Goal: Information Seeking & Learning: Learn about a topic

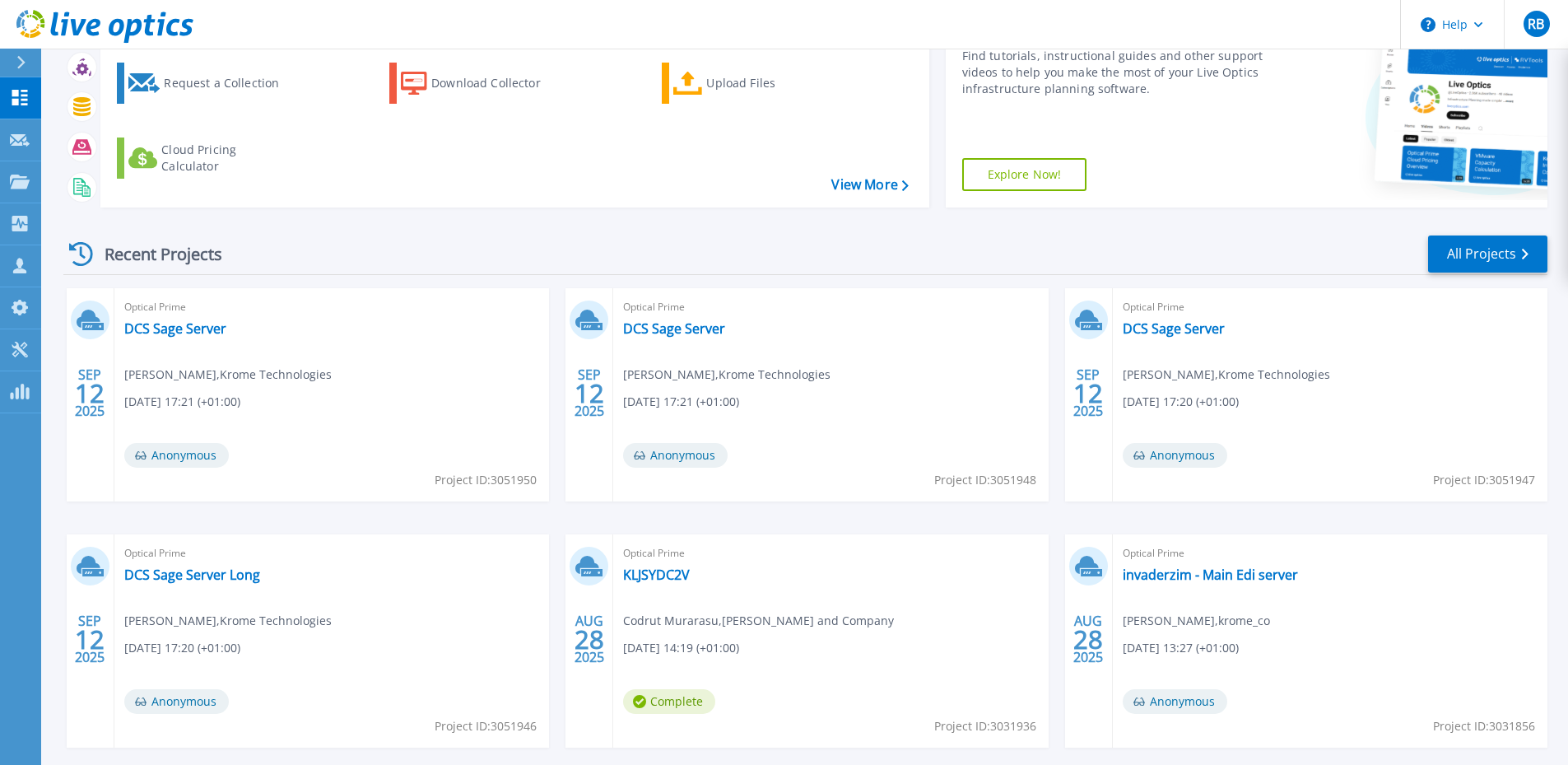
scroll to position [165, 0]
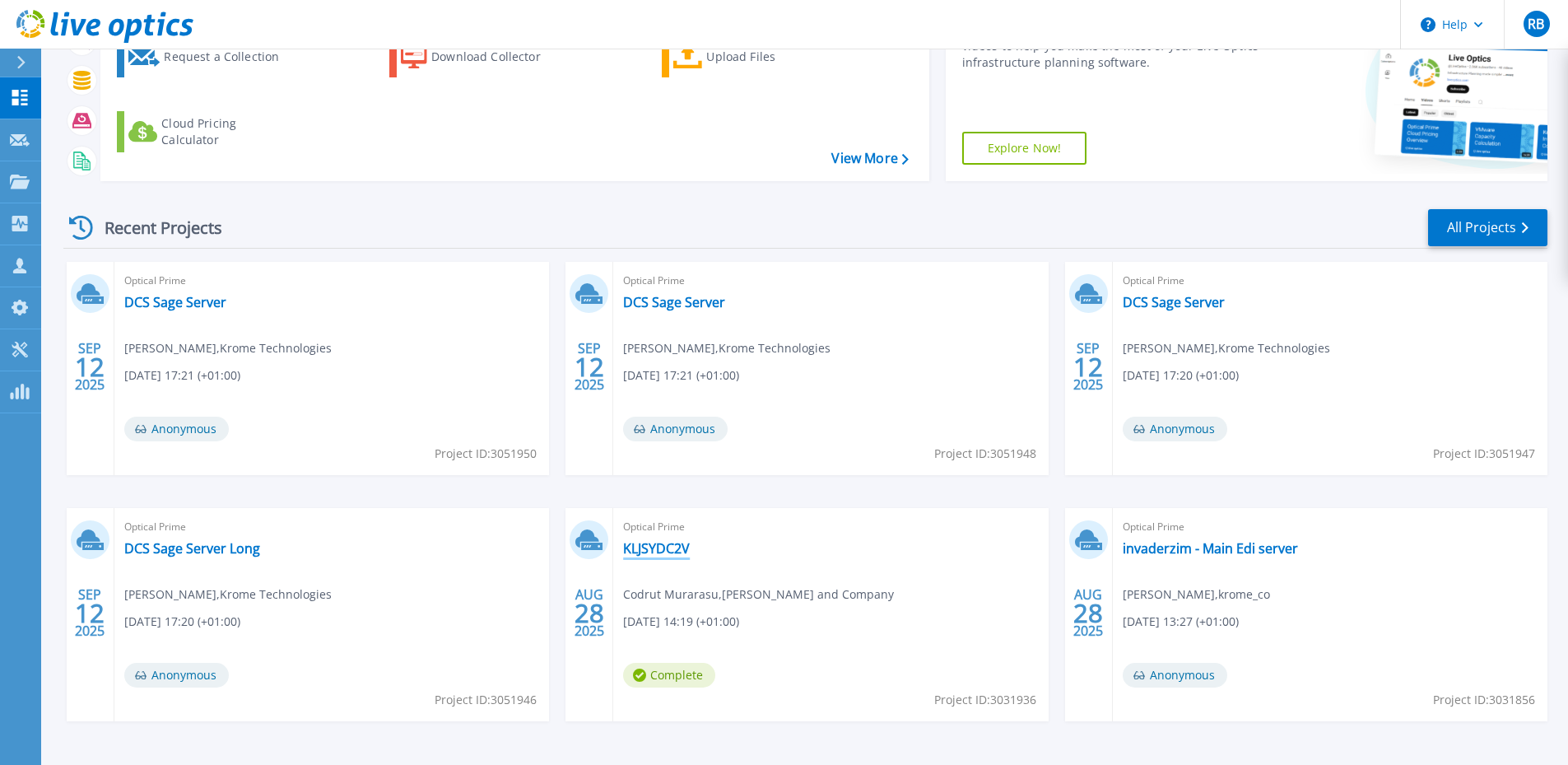
click at [670, 556] on link "KLJSYDC2V" at bounding box center [656, 548] width 67 height 17
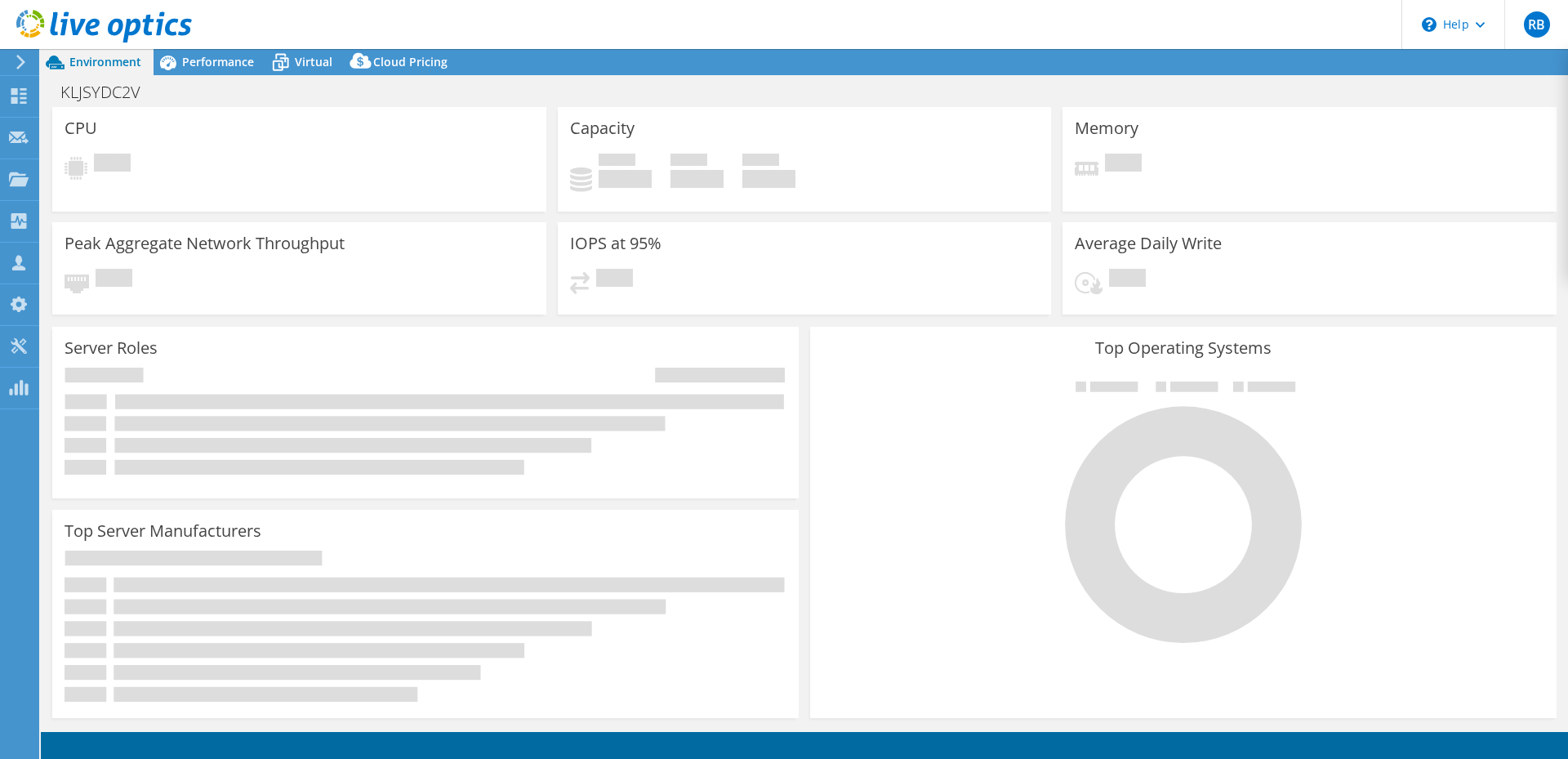
select select "USD"
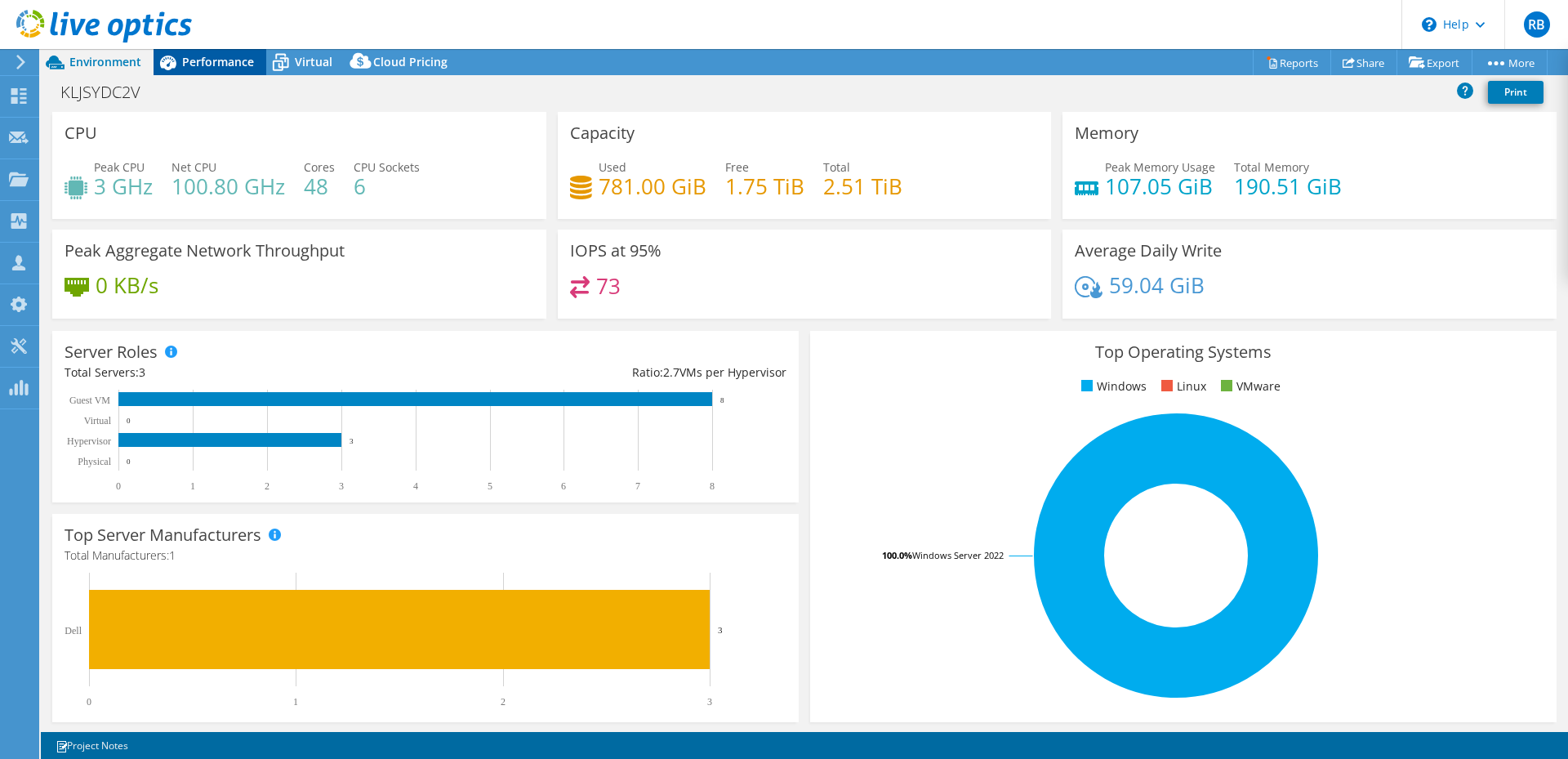
click at [196, 67] on span "Performance" at bounding box center [218, 62] width 72 height 16
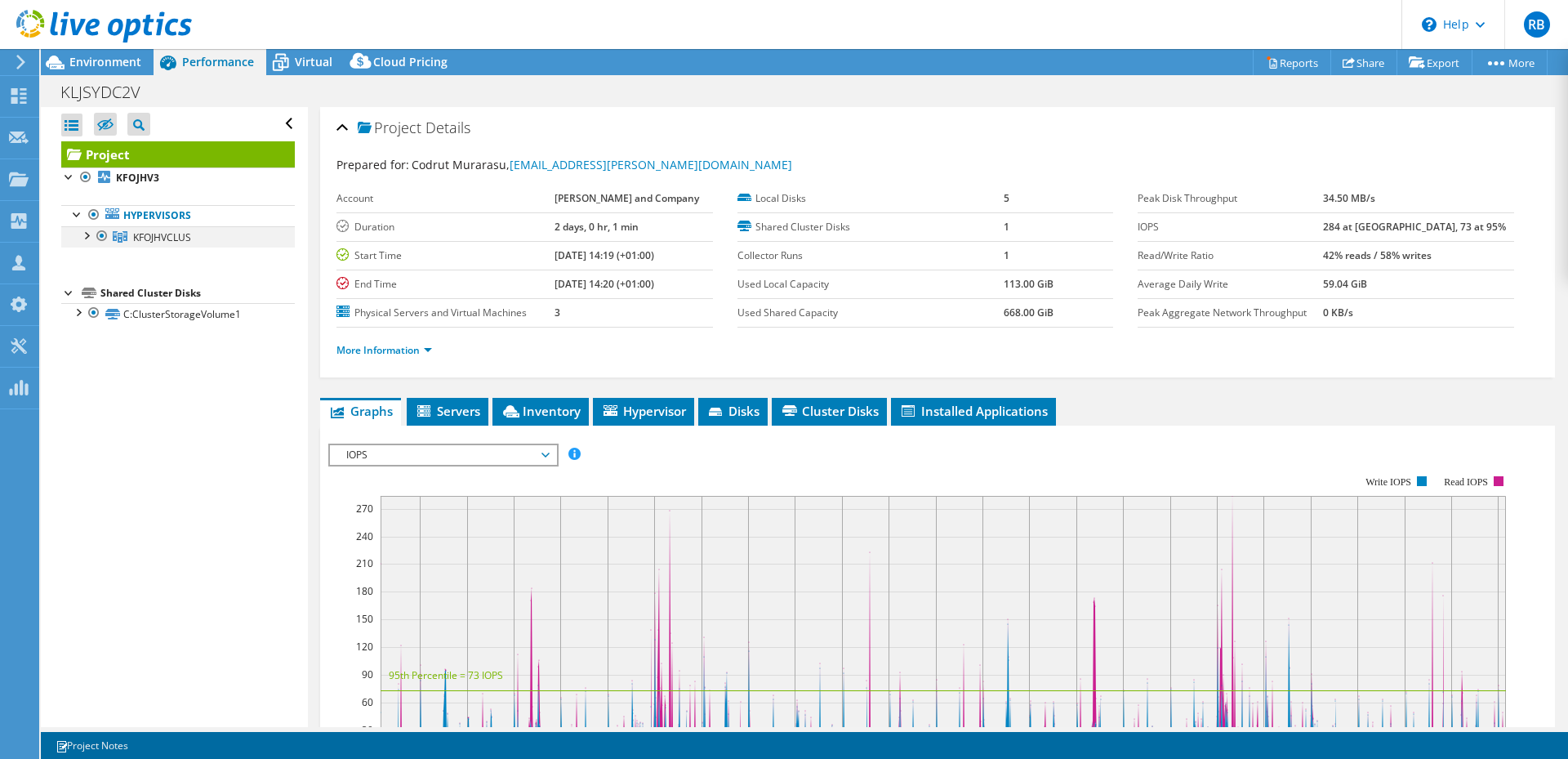
click at [80, 231] on div at bounding box center [86, 234] width 17 height 17
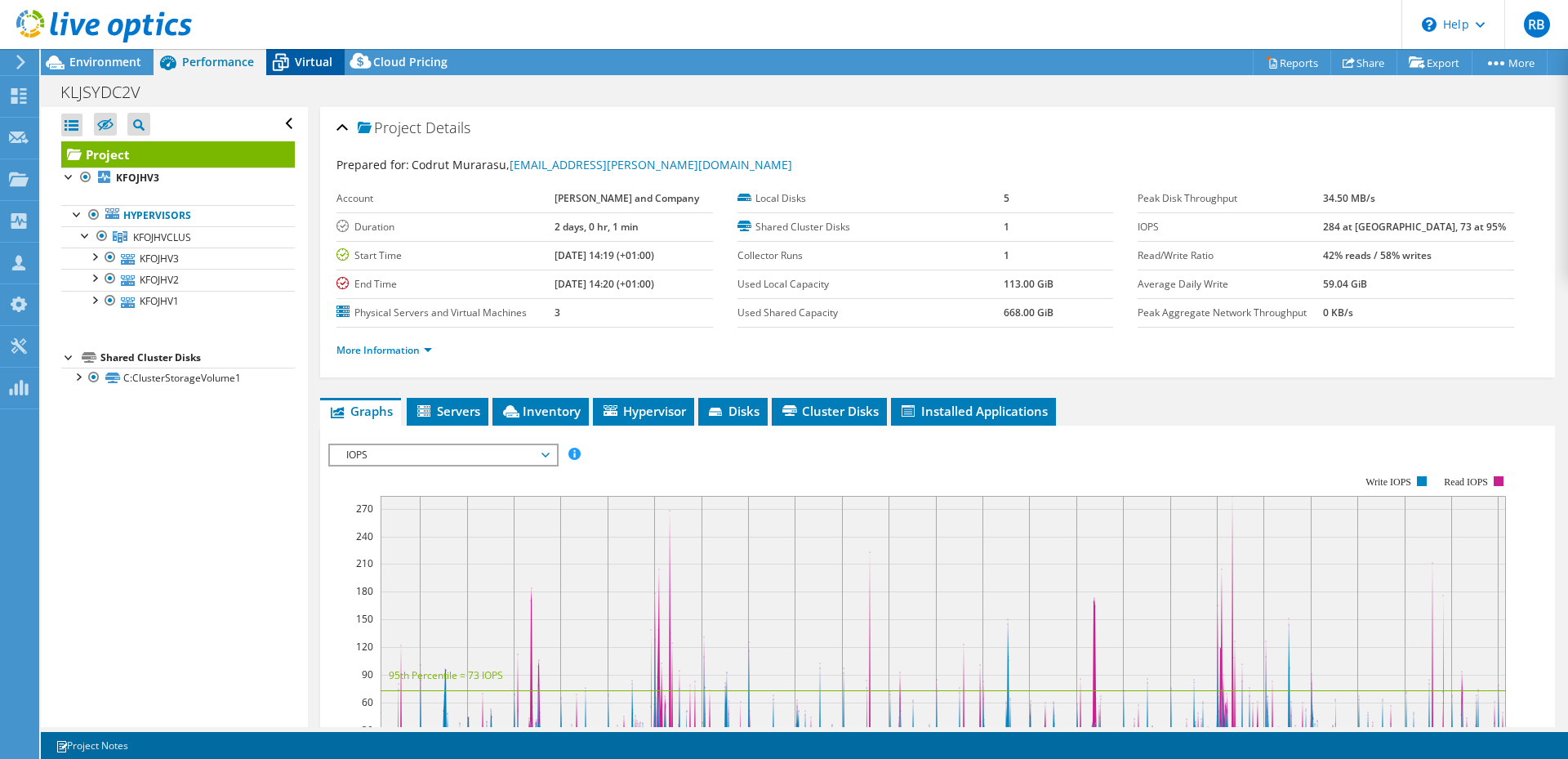
drag, startPoint x: 285, startPoint y: 65, endPoint x: 273, endPoint y: 70, distance: 13.0
click at [285, 65] on icon at bounding box center [280, 62] width 29 height 29
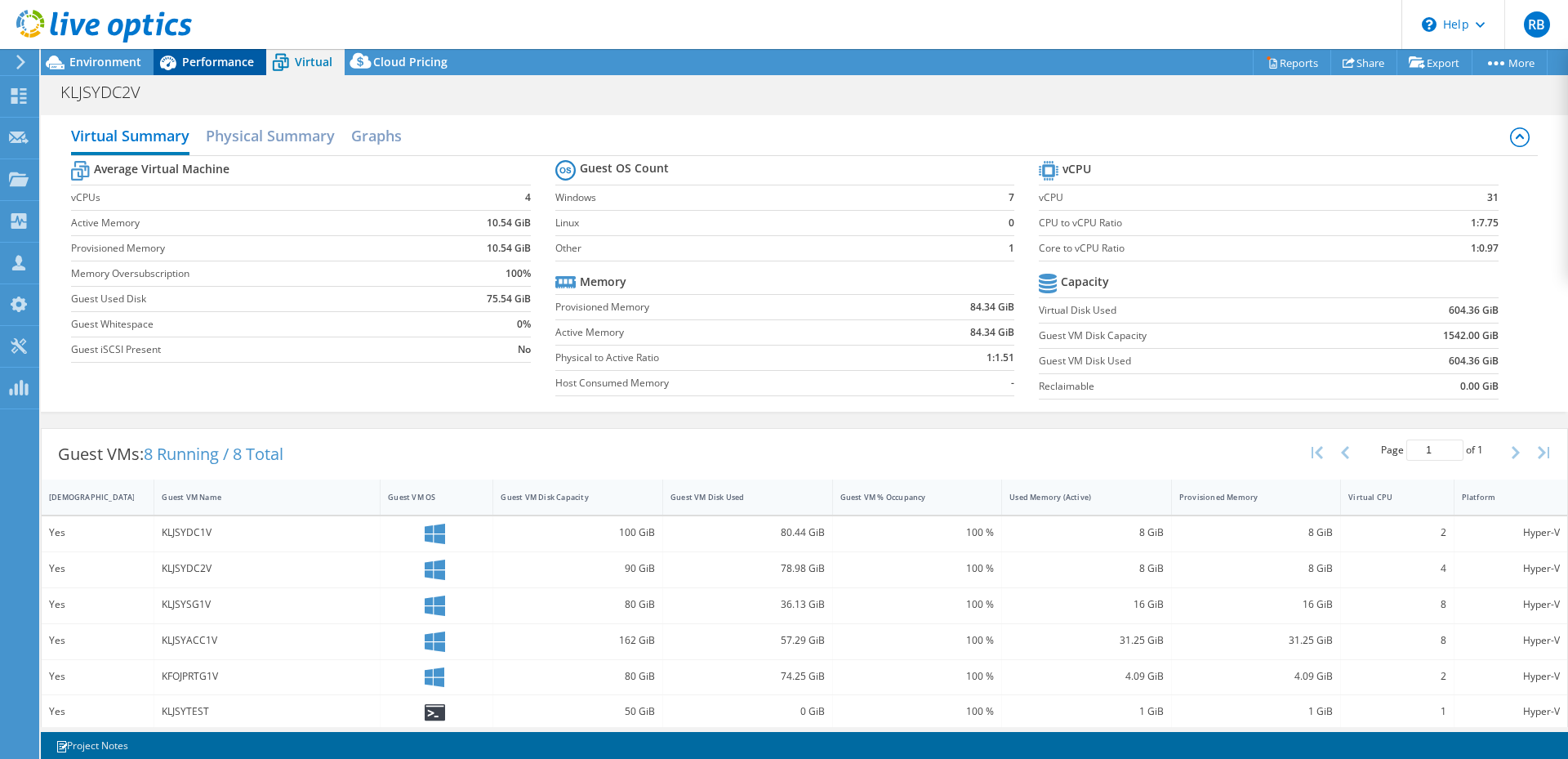
click at [221, 63] on span "Performance" at bounding box center [218, 62] width 72 height 16
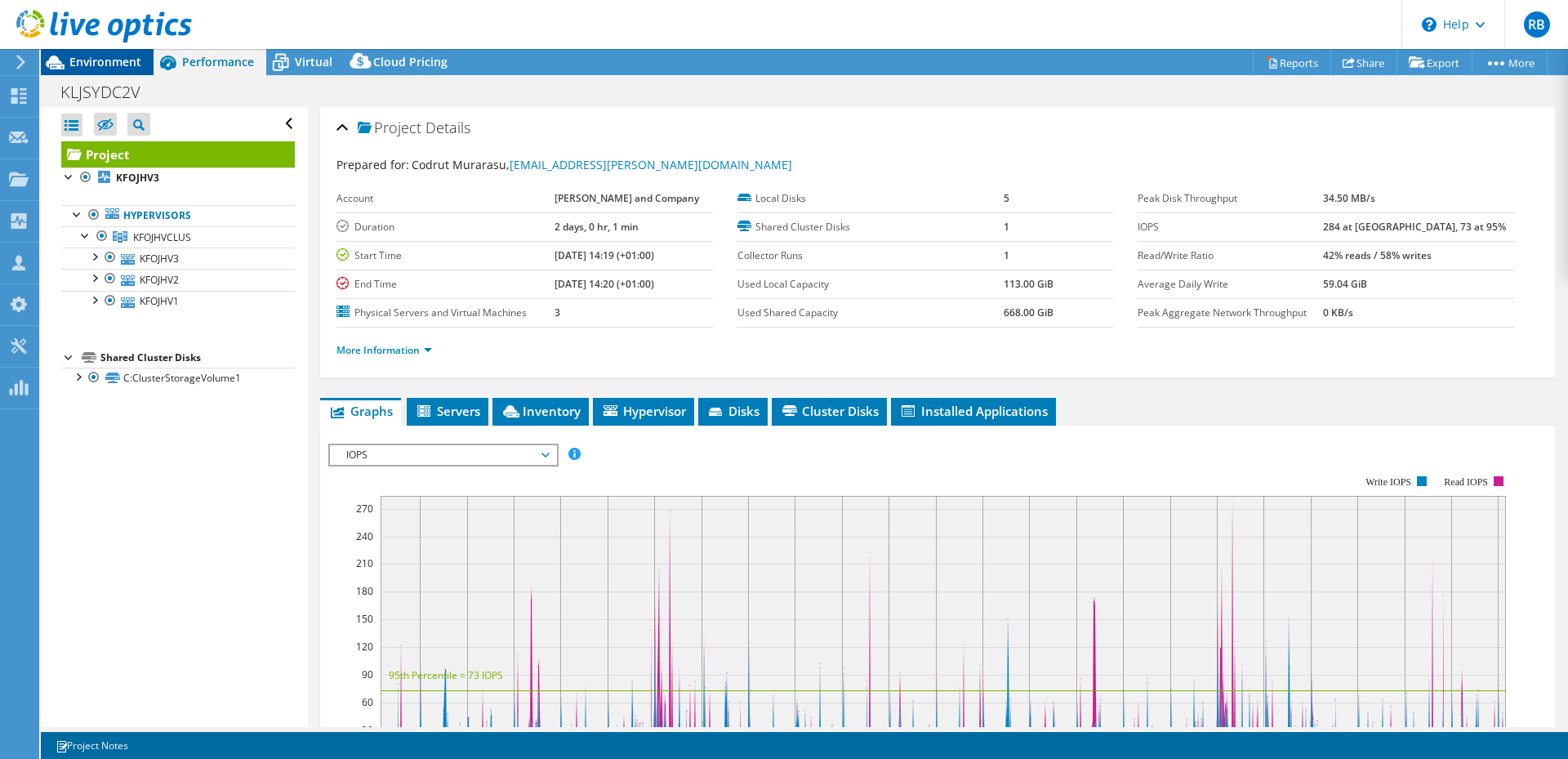
click at [131, 59] on span "Environment" at bounding box center [106, 62] width 72 height 16
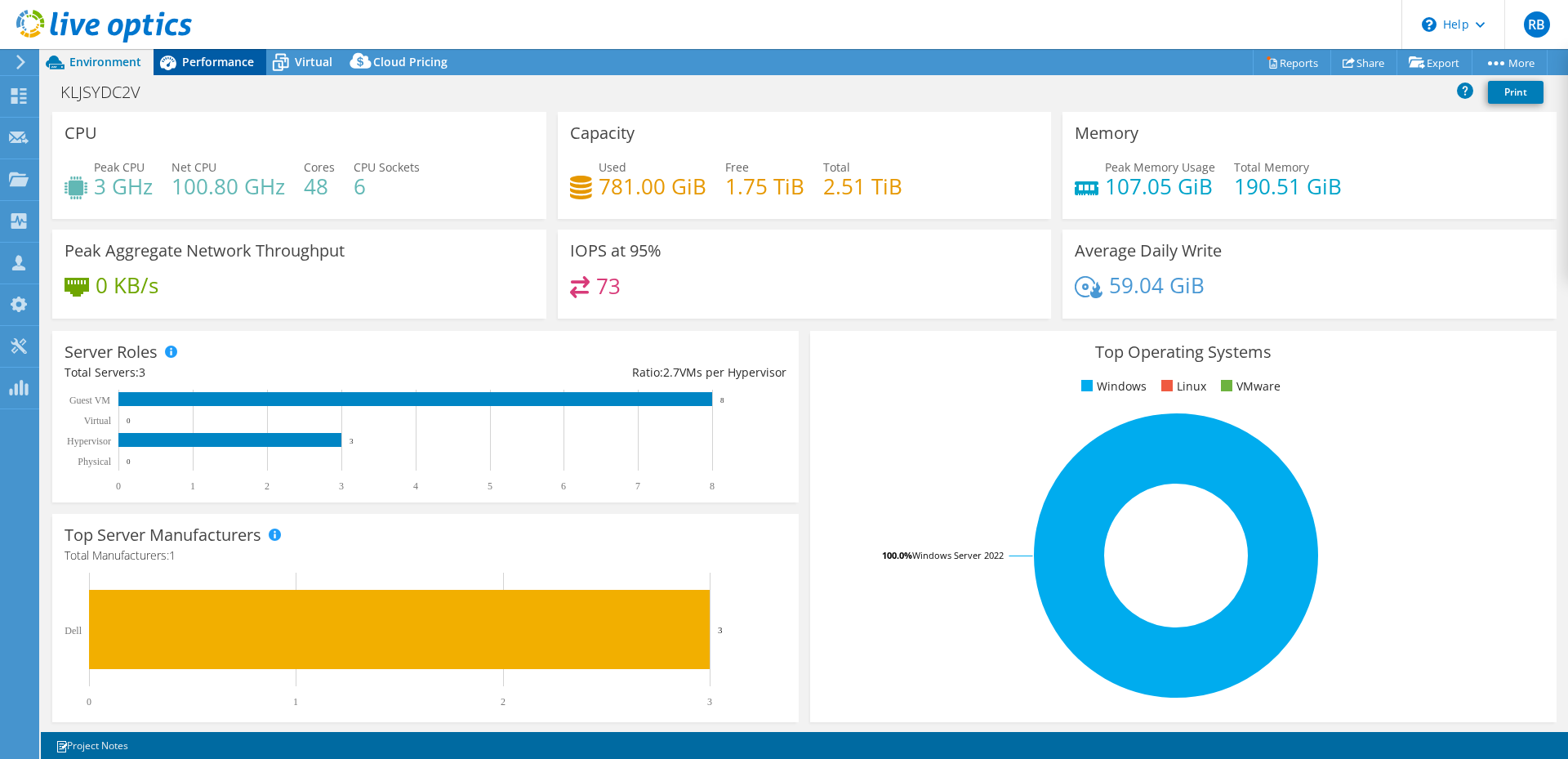
click at [223, 59] on span "Performance" at bounding box center [218, 62] width 72 height 16
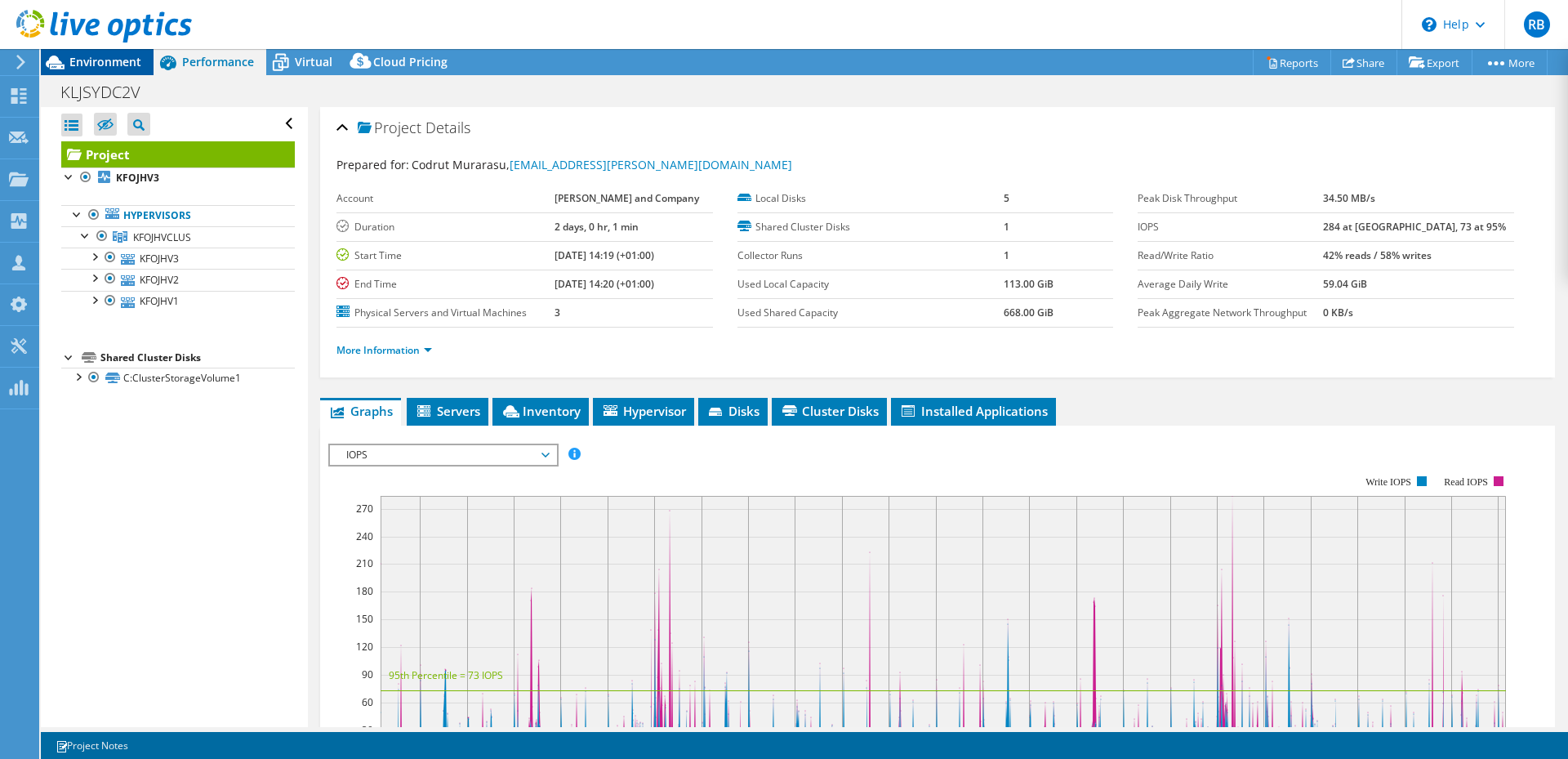
click at [91, 60] on span "Environment" at bounding box center [106, 62] width 72 height 16
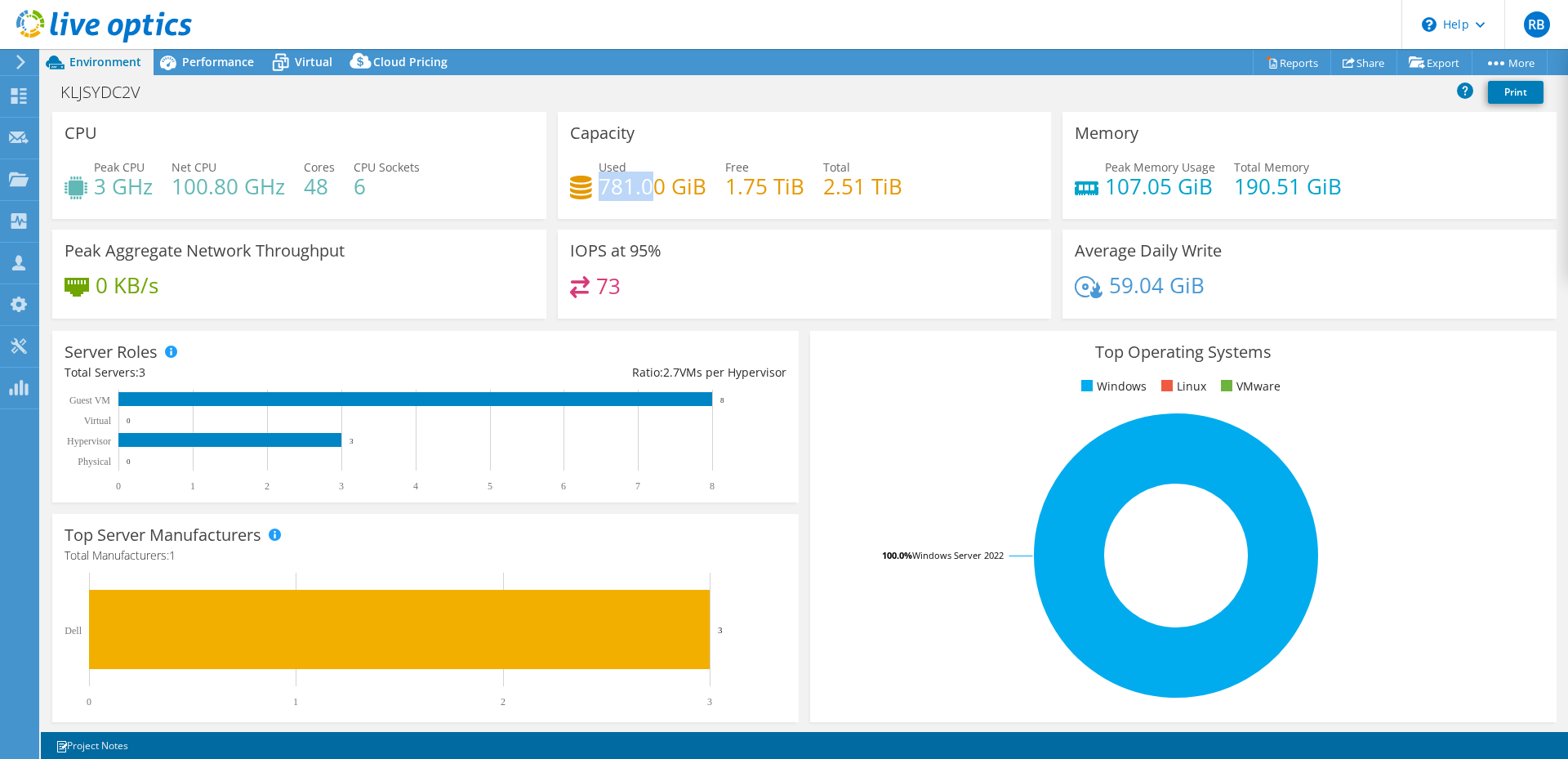
drag, startPoint x: 598, startPoint y: 186, endPoint x: 649, endPoint y: 196, distance: 52.0
click at [649, 196] on h4 "781.00 GiB" at bounding box center [652, 186] width 107 height 18
drag, startPoint x: 648, startPoint y: 195, endPoint x: 769, endPoint y: 194, distance: 121.0
click at [770, 194] on h4 "1.75 TiB" at bounding box center [765, 186] width 79 height 18
drag, startPoint x: 769, startPoint y: 194, endPoint x: 767, endPoint y: 207, distance: 13.2
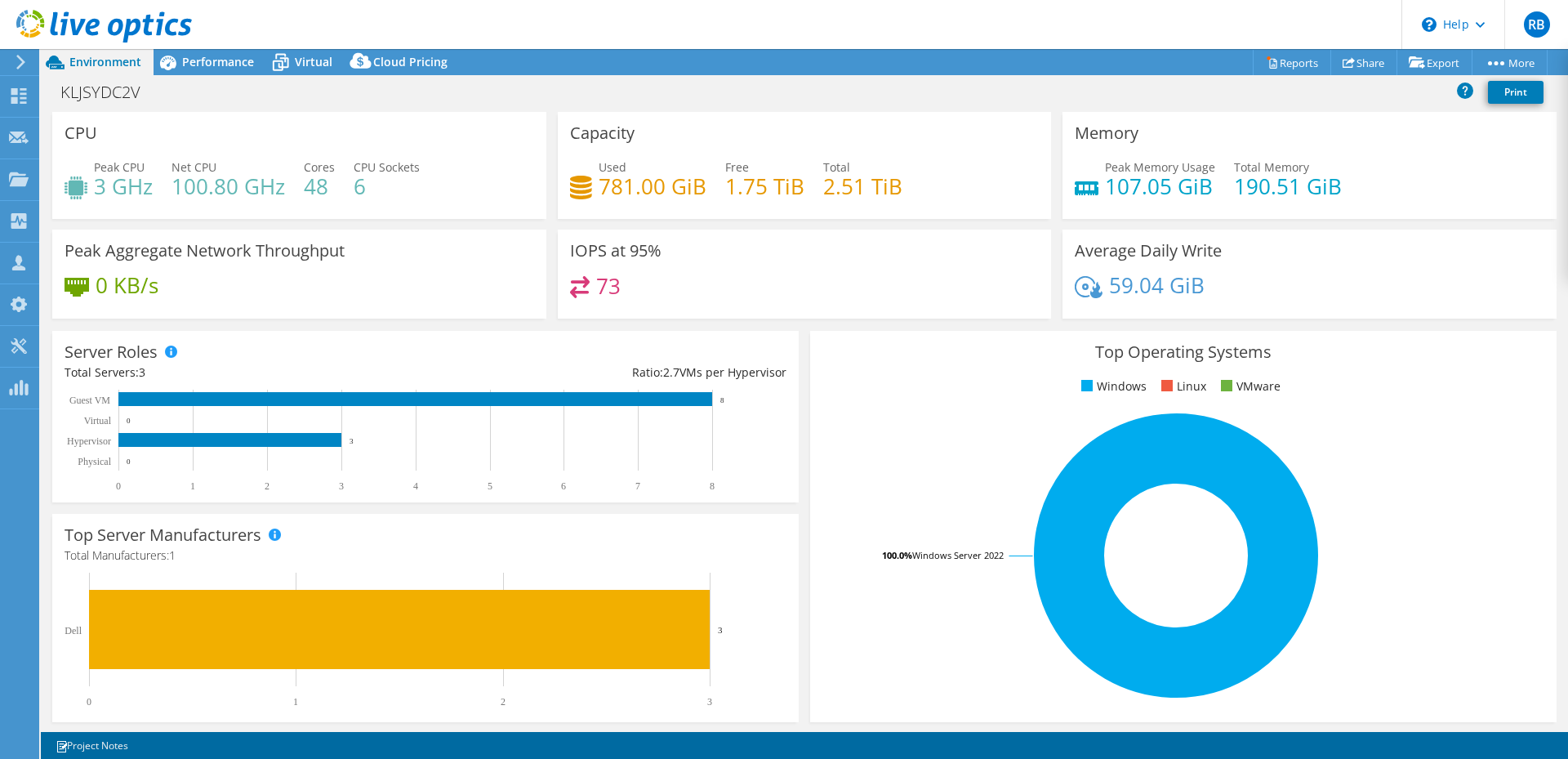
click at [767, 207] on div "Used 781.00 GiB Free 1.75 TiB Total 2.51 TiB" at bounding box center [805, 184] width 470 height 53
drag, startPoint x: 600, startPoint y: 183, endPoint x: 908, endPoint y: 188, distance: 308.0
click at [908, 188] on div "Used 781.00 GiB Free 1.75 TiB Total 2.51 TiB" at bounding box center [805, 184] width 470 height 53
drag, startPoint x: 908, startPoint y: 188, endPoint x: 916, endPoint y: 191, distance: 8.5
click at [916, 191] on div "Used 781.00 GiB Free 1.75 TiB Total 2.51 TiB" at bounding box center [805, 184] width 470 height 53
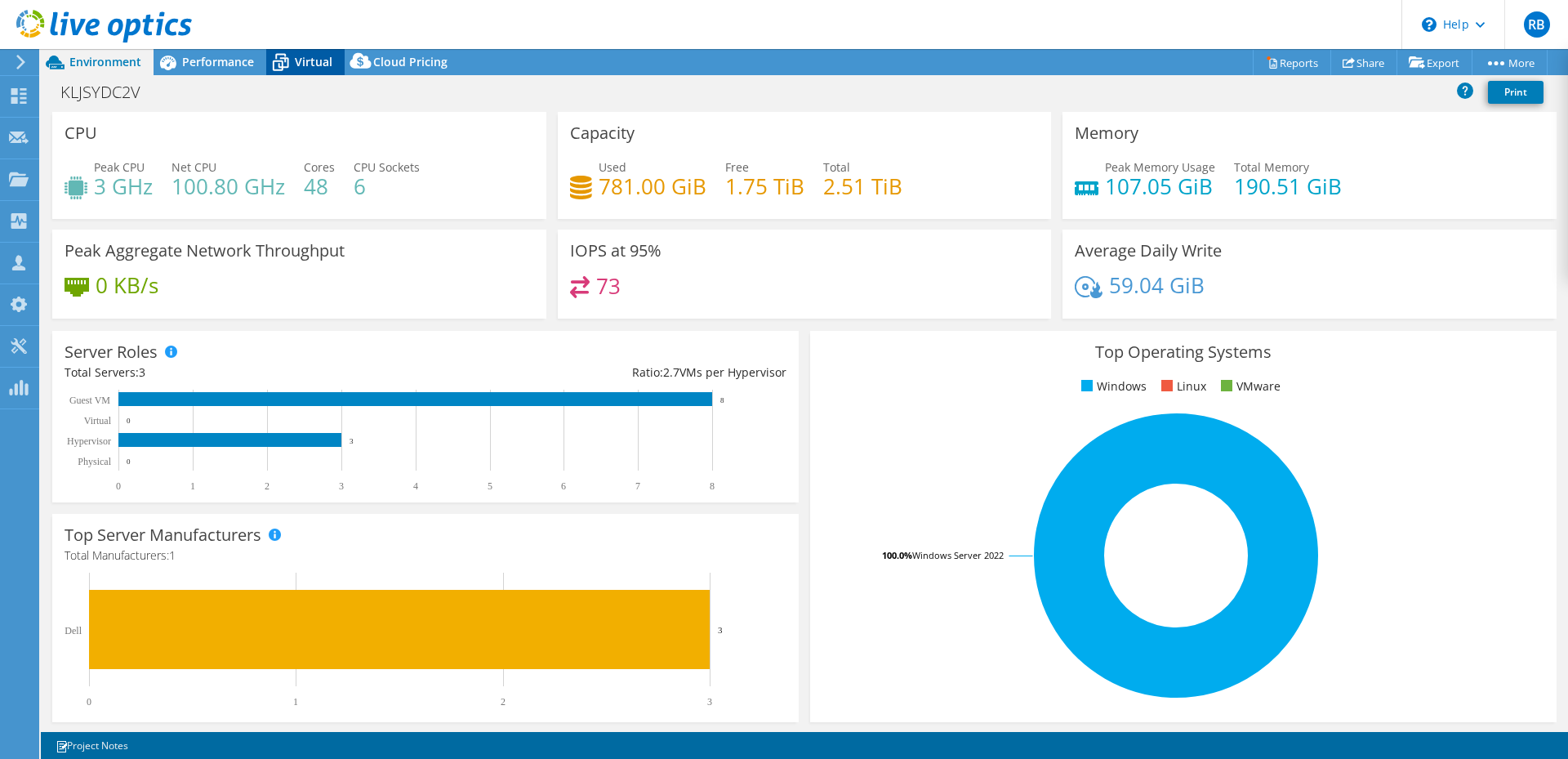
click at [297, 63] on span "Virtual" at bounding box center [313, 62] width 38 height 16
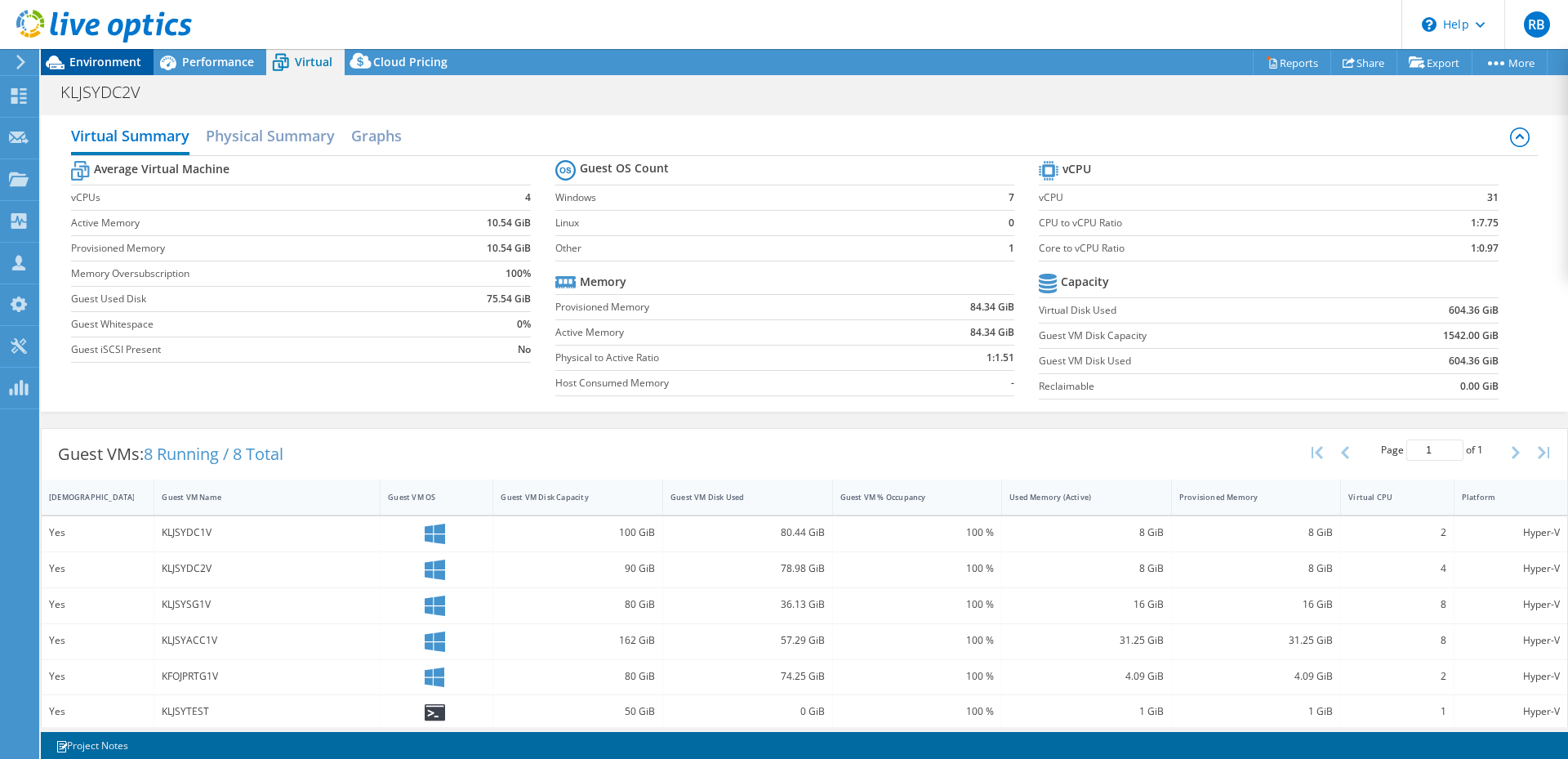
click at [130, 59] on span "Environment" at bounding box center [106, 62] width 72 height 16
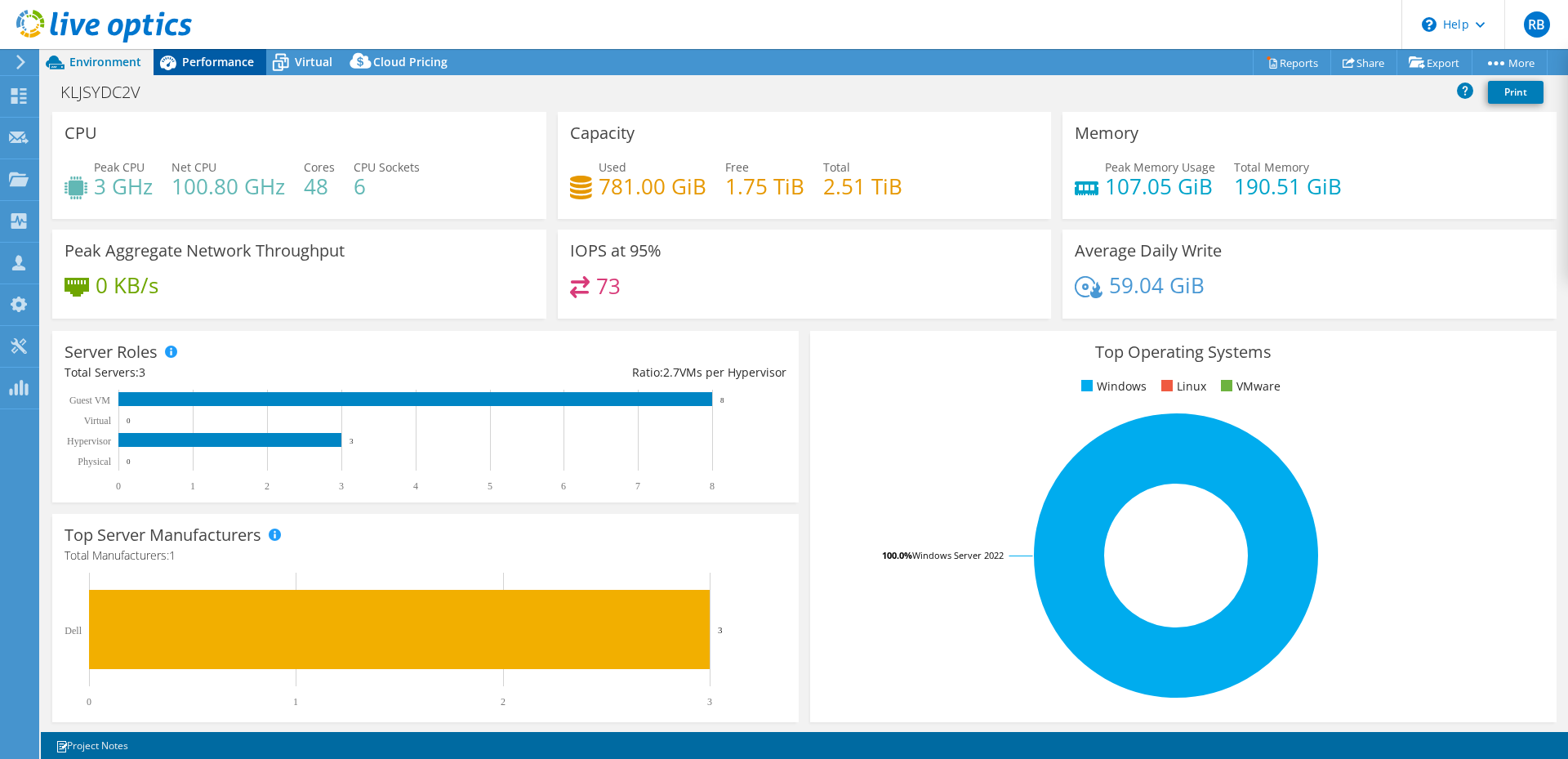
click at [246, 58] on span "Performance" at bounding box center [218, 62] width 72 height 16
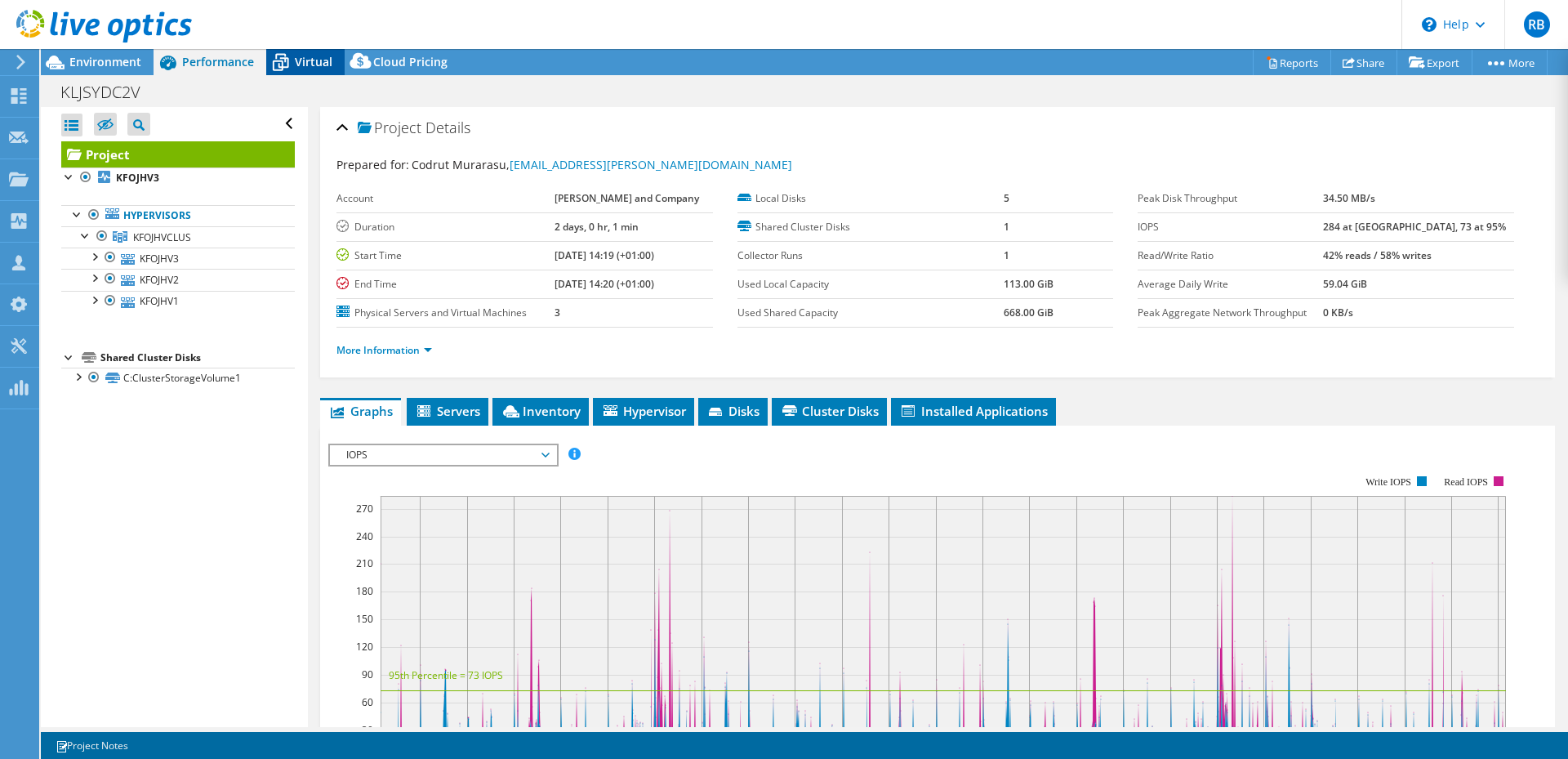
click at [300, 66] on span "Virtual" at bounding box center [313, 62] width 38 height 16
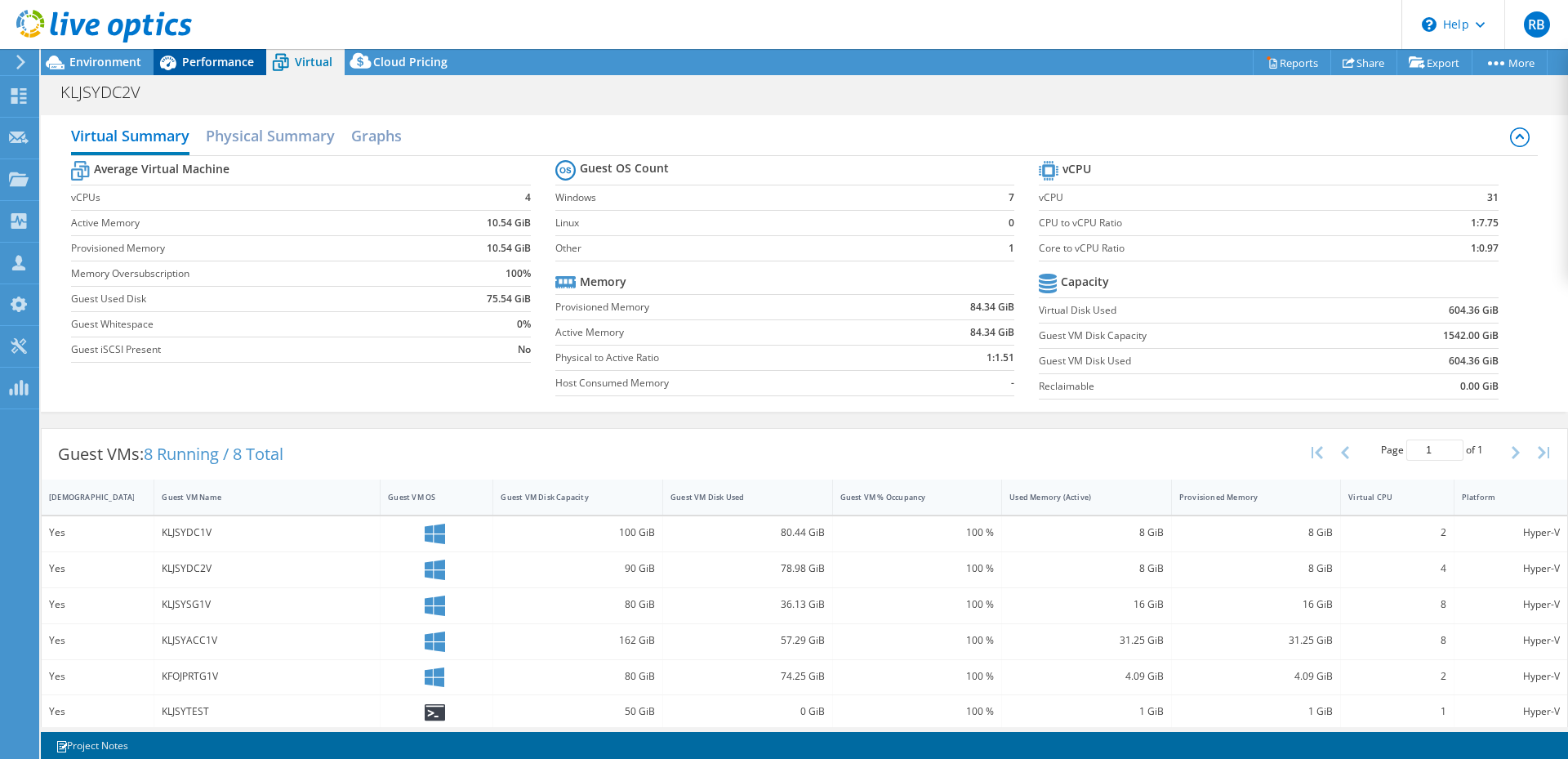
click at [235, 63] on span "Performance" at bounding box center [218, 62] width 72 height 16
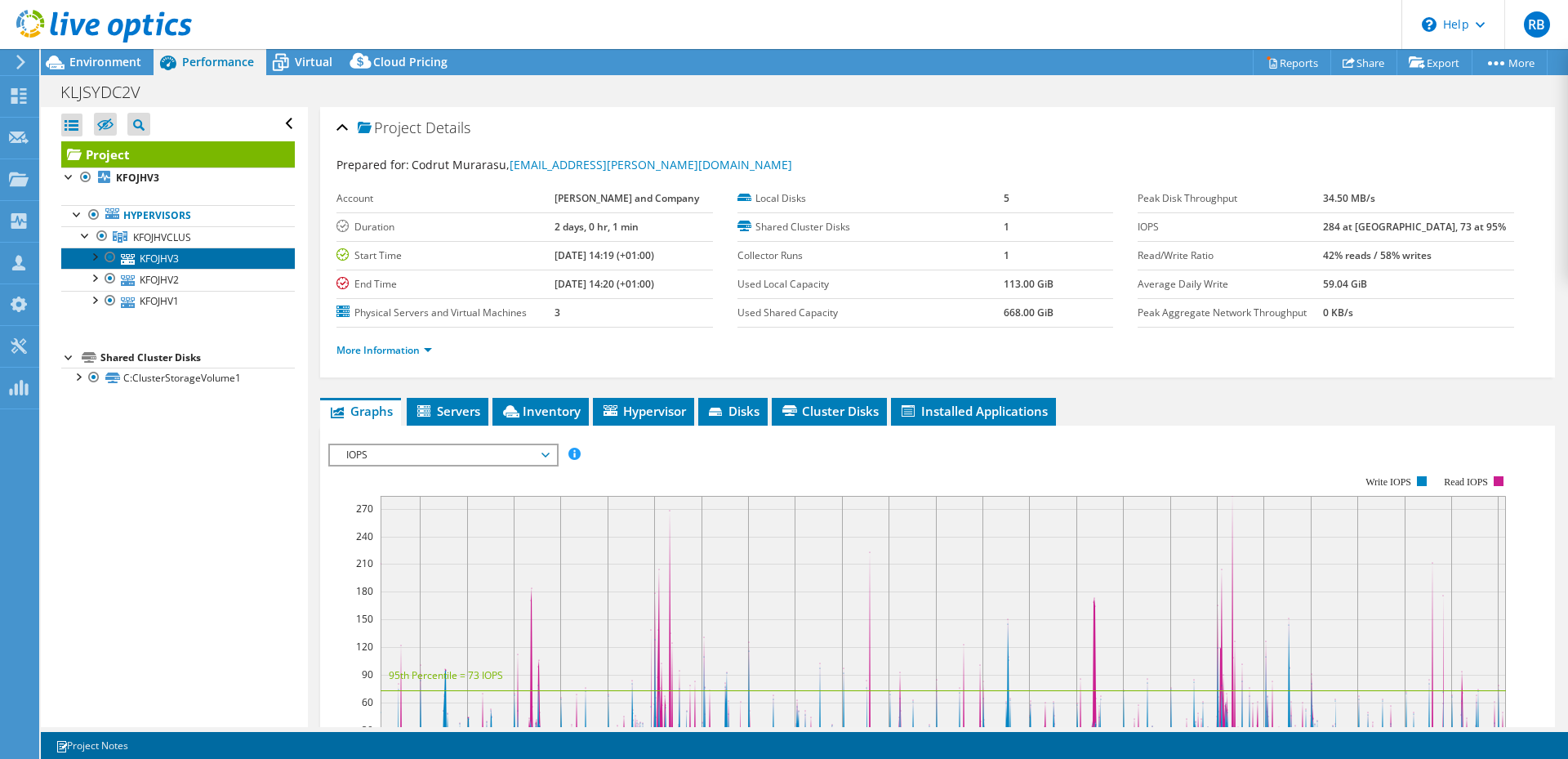
click at [185, 259] on link "KFOJHV3" at bounding box center [177, 258] width 233 height 21
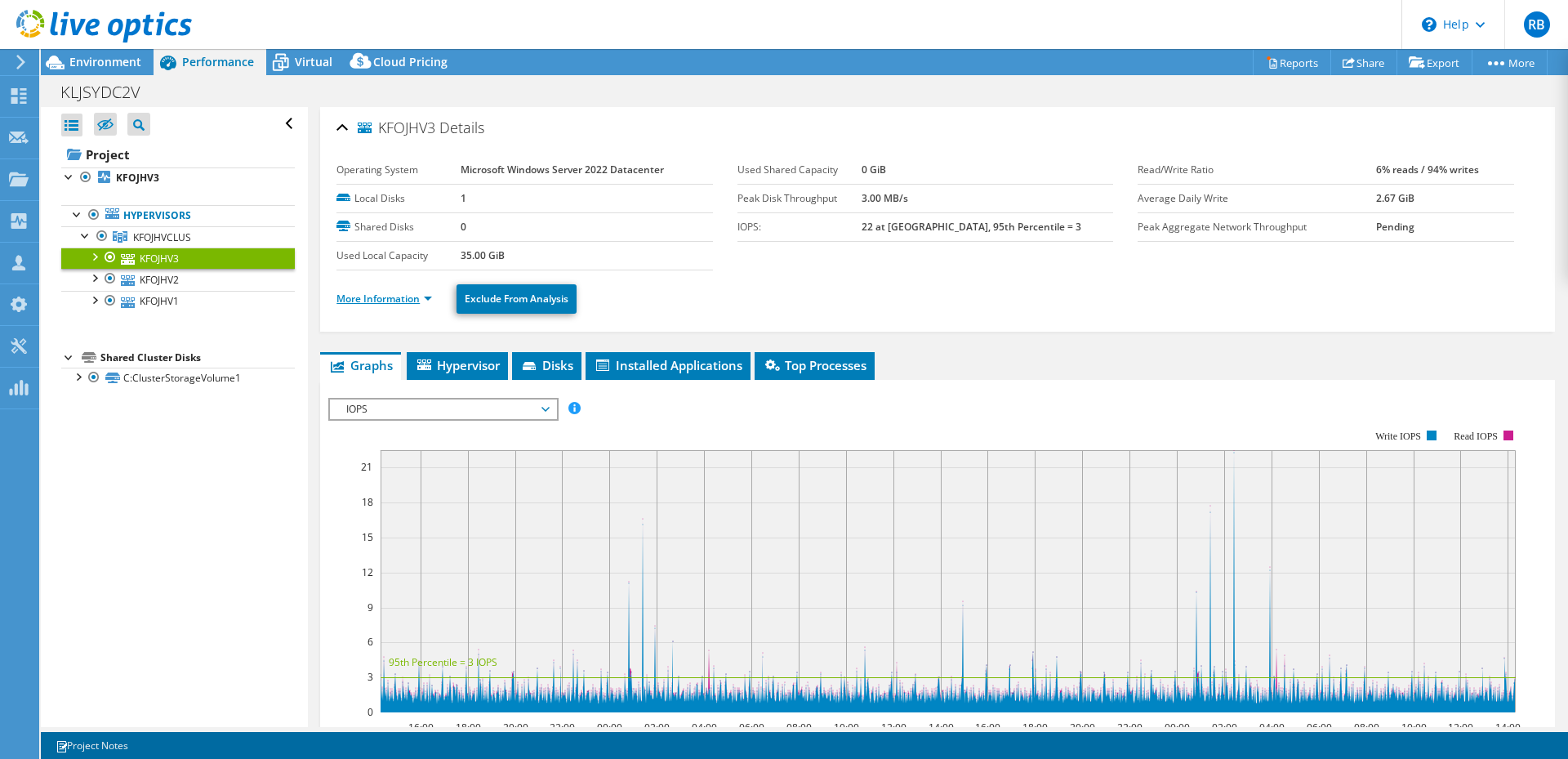
click at [402, 299] on link "More Information" at bounding box center [383, 299] width 95 height 14
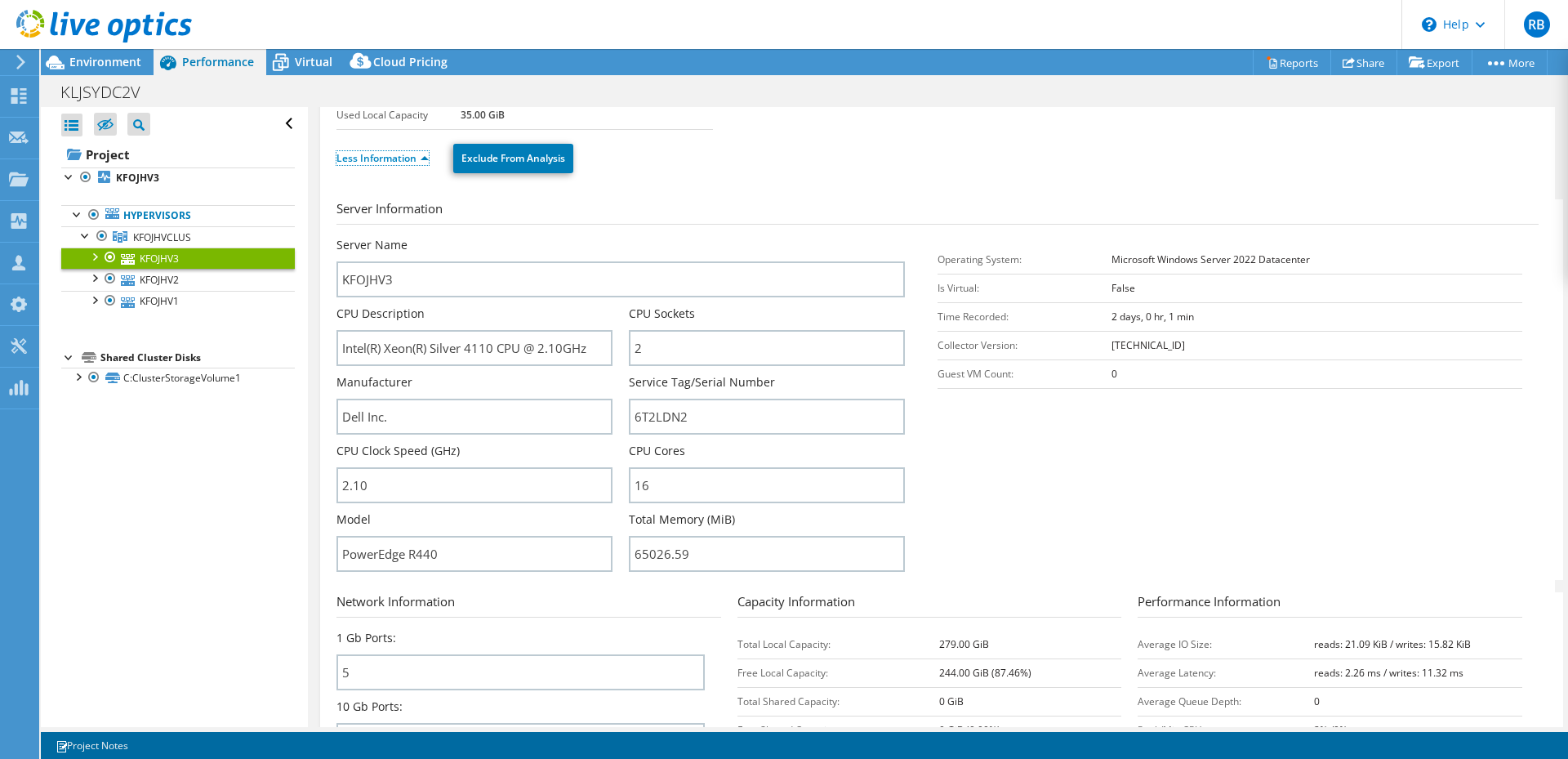
scroll to position [163, 0]
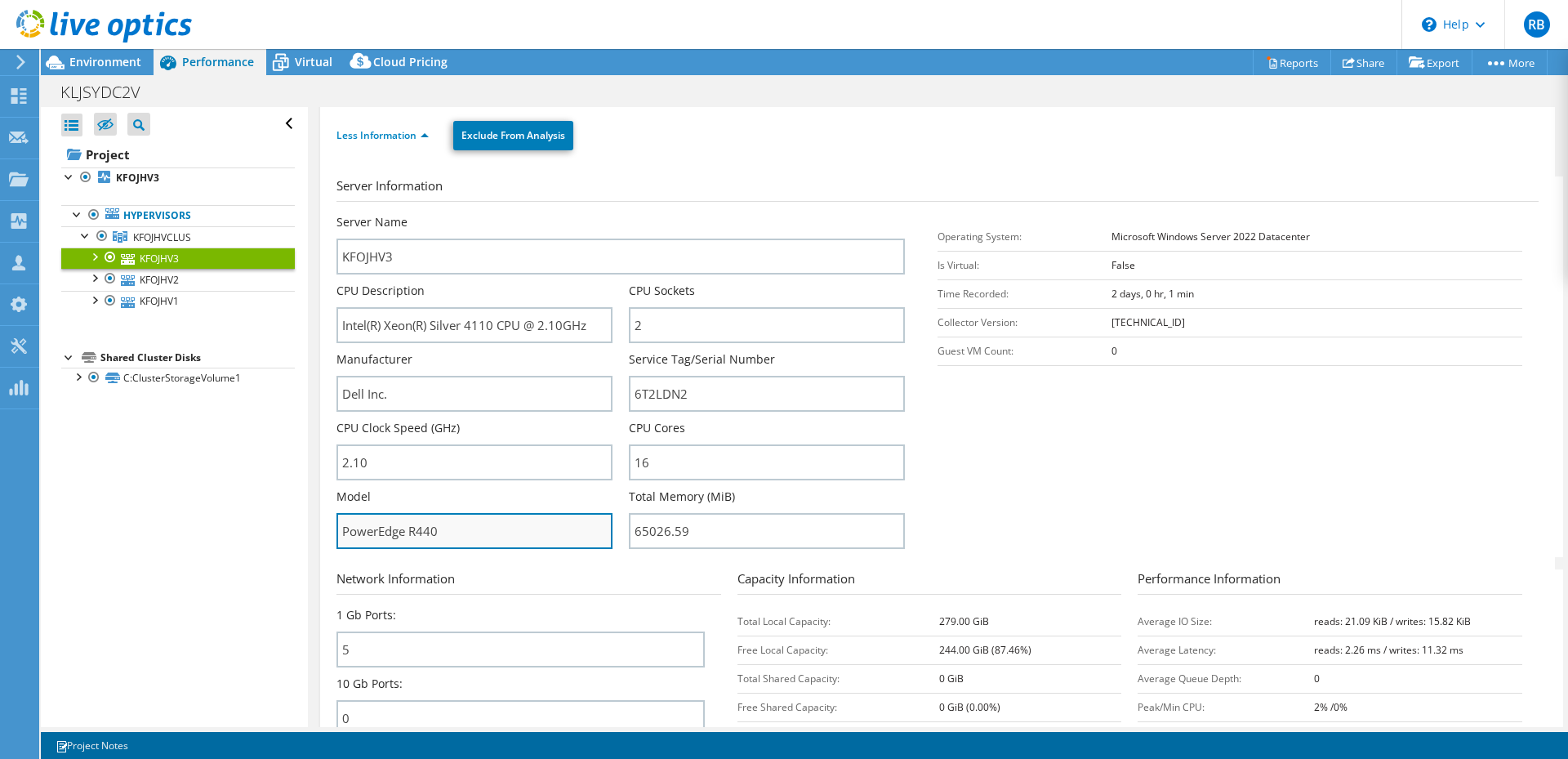
click at [464, 532] on input "PowerEdge R440" at bounding box center [474, 530] width 276 height 36
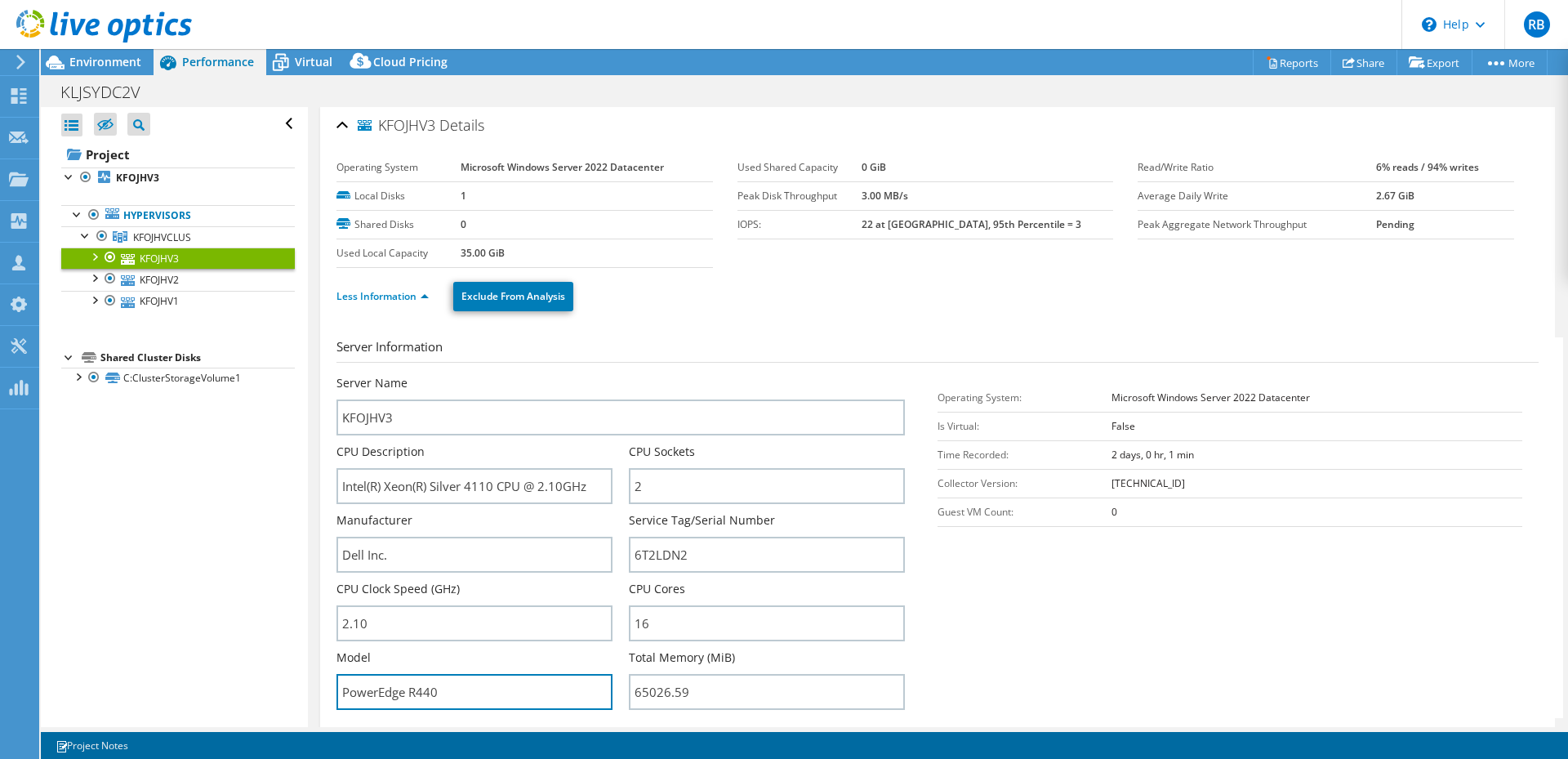
scroll to position [0, 0]
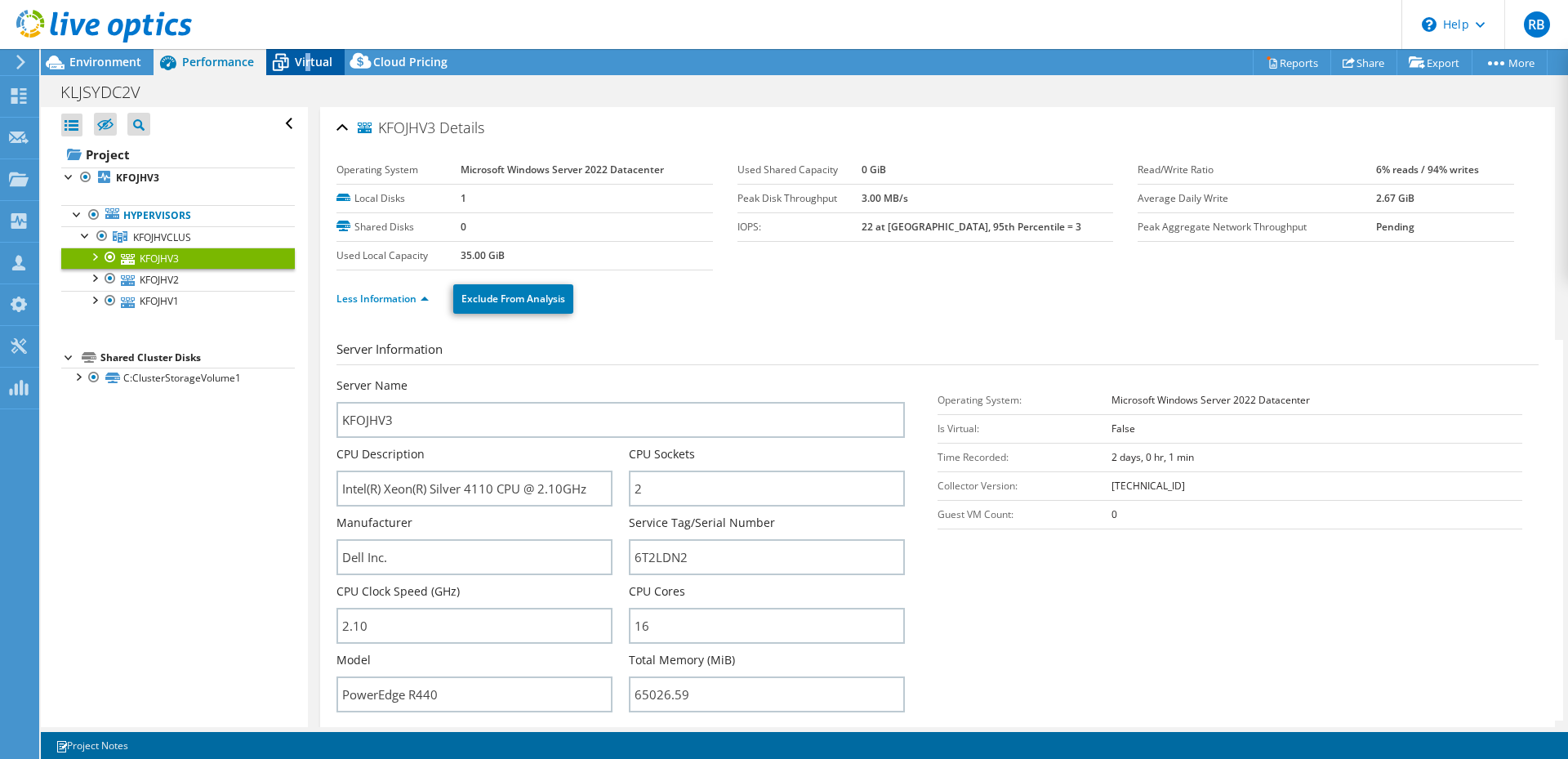
click at [306, 66] on span "Virtual" at bounding box center [313, 62] width 38 height 16
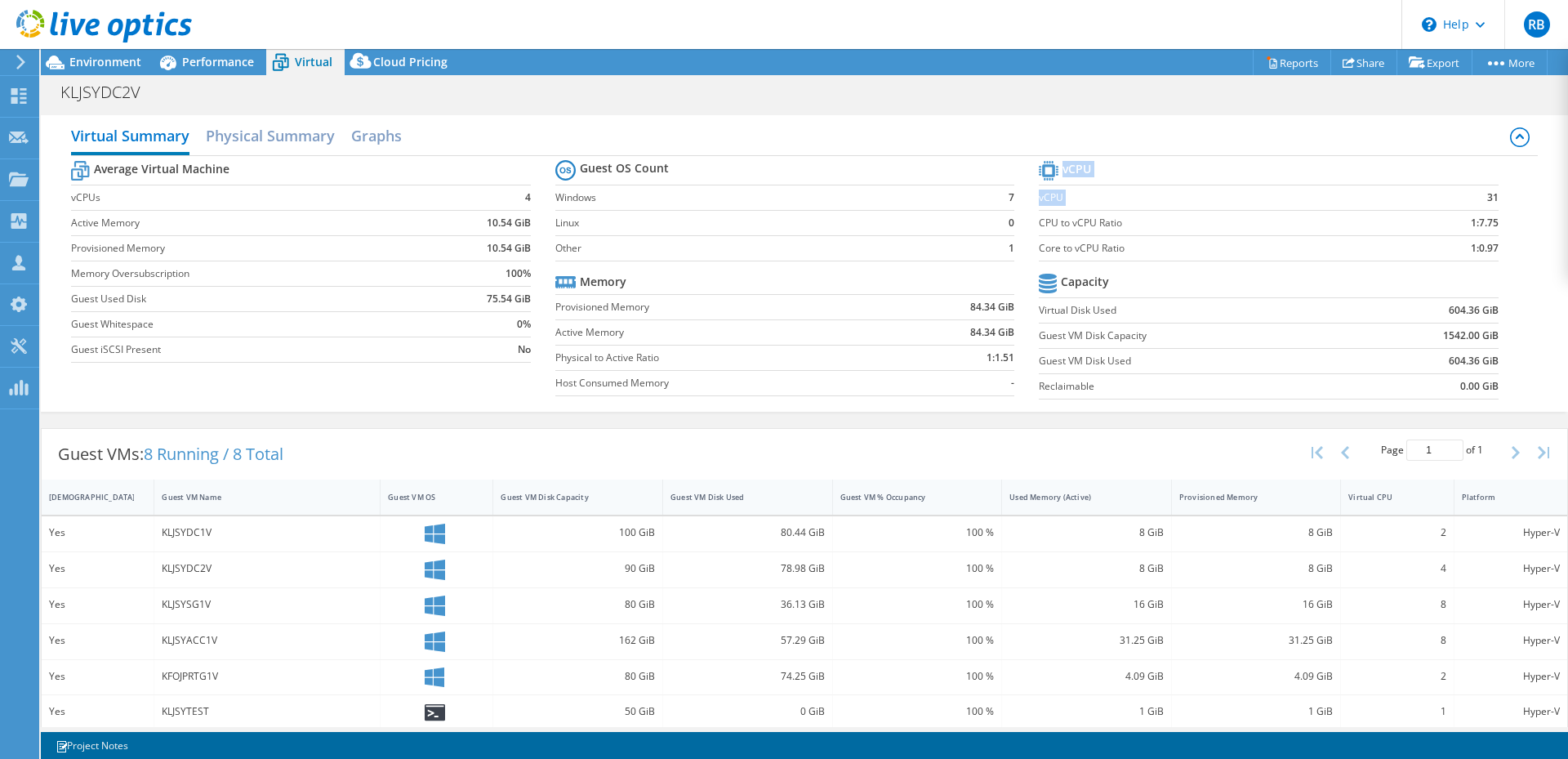
drag, startPoint x: 1484, startPoint y: 197, endPoint x: 1475, endPoint y: 196, distance: 9.1
click at [1475, 196] on section "vCPU vCPU 31 CPU to vCPU Ratio 1:7.75 Core to vCPU Ratio 1:0.97 Capacity Virtua…" at bounding box center [1281, 282] width 484 height 251
click at [1472, 196] on td "31" at bounding box center [1446, 197] width 105 height 25
click at [120, 59] on span "Environment" at bounding box center [106, 62] width 72 height 16
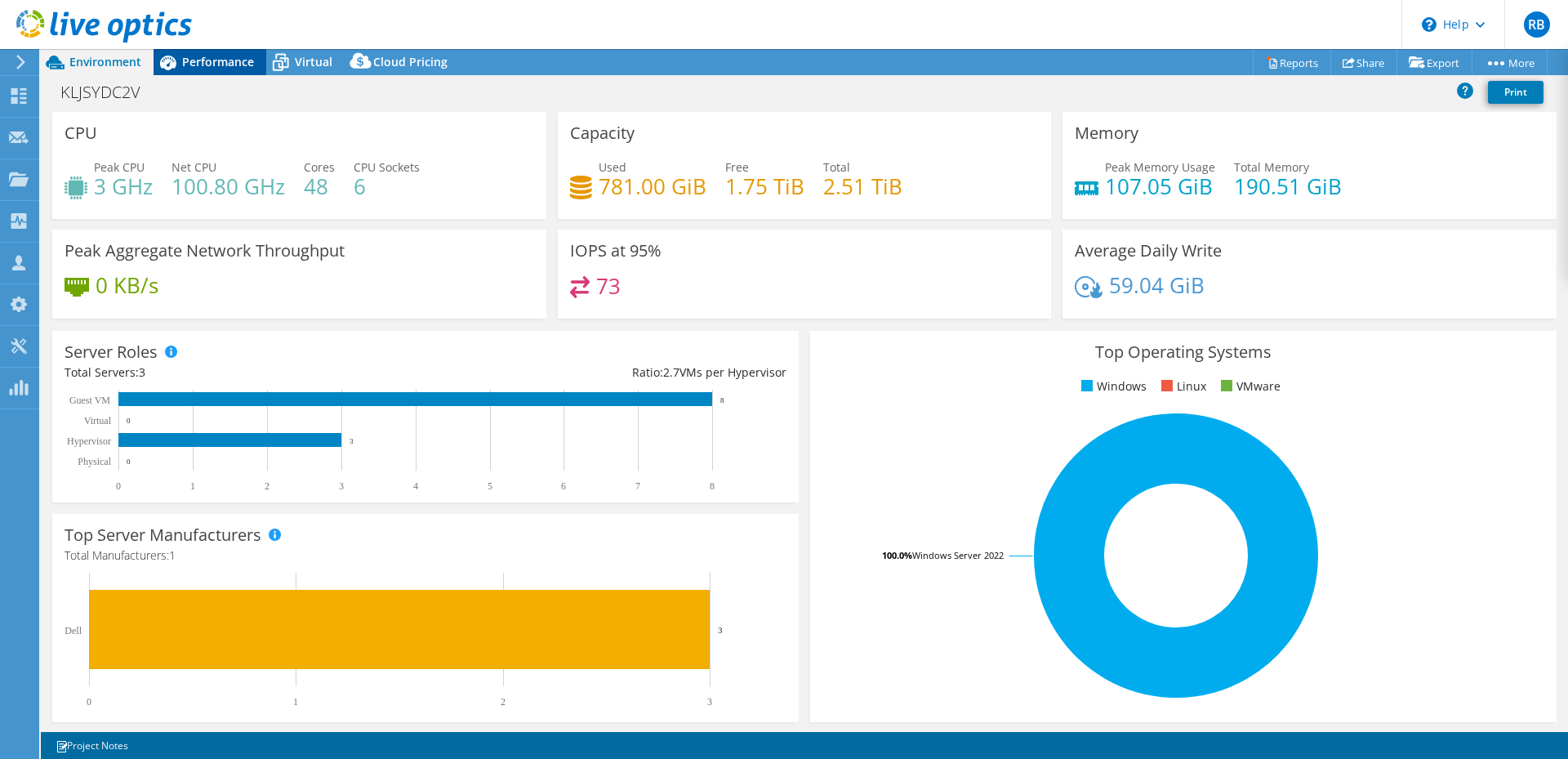
click at [227, 65] on span "Performance" at bounding box center [218, 62] width 72 height 16
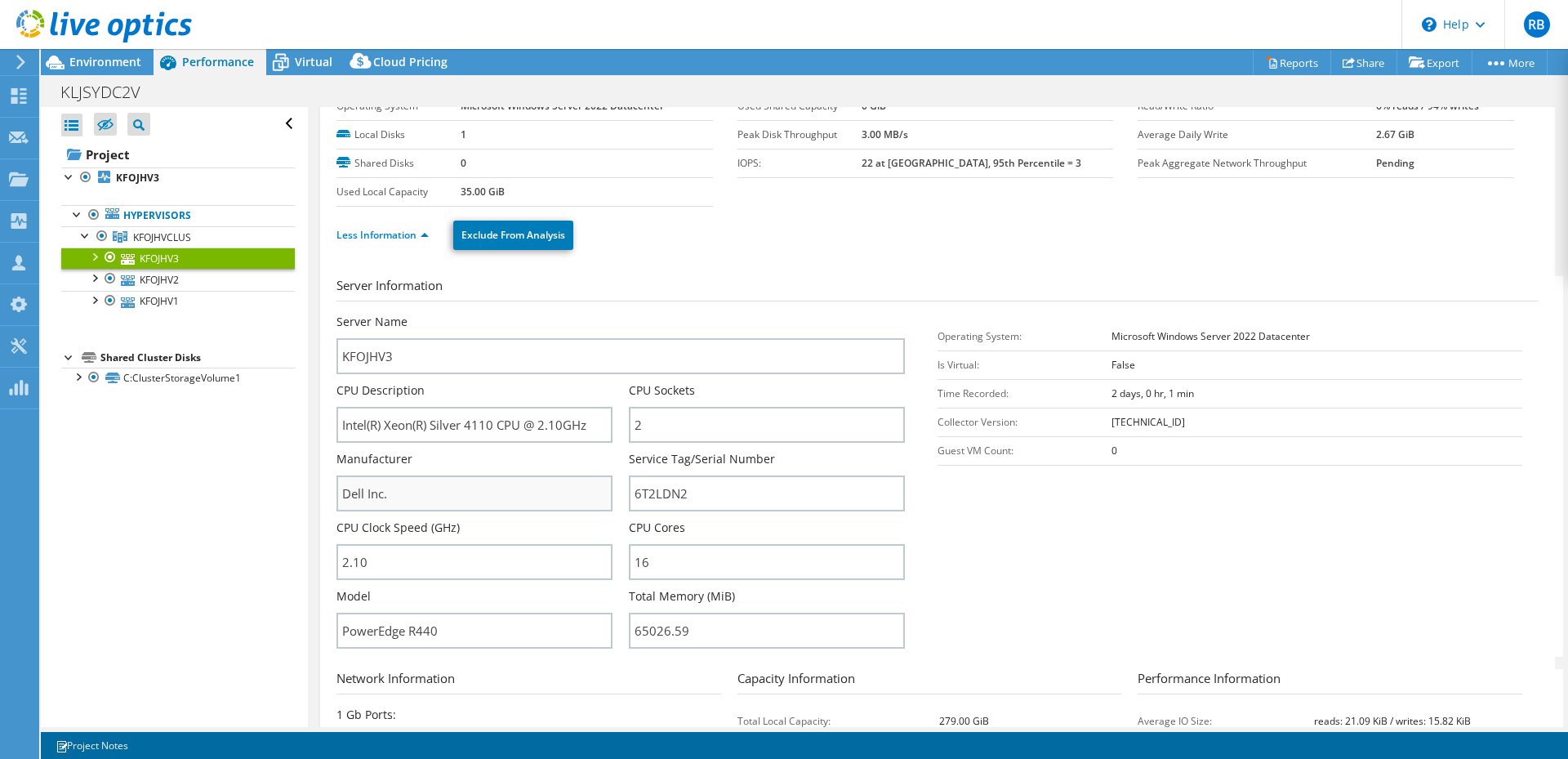
scroll to position [82, 0]
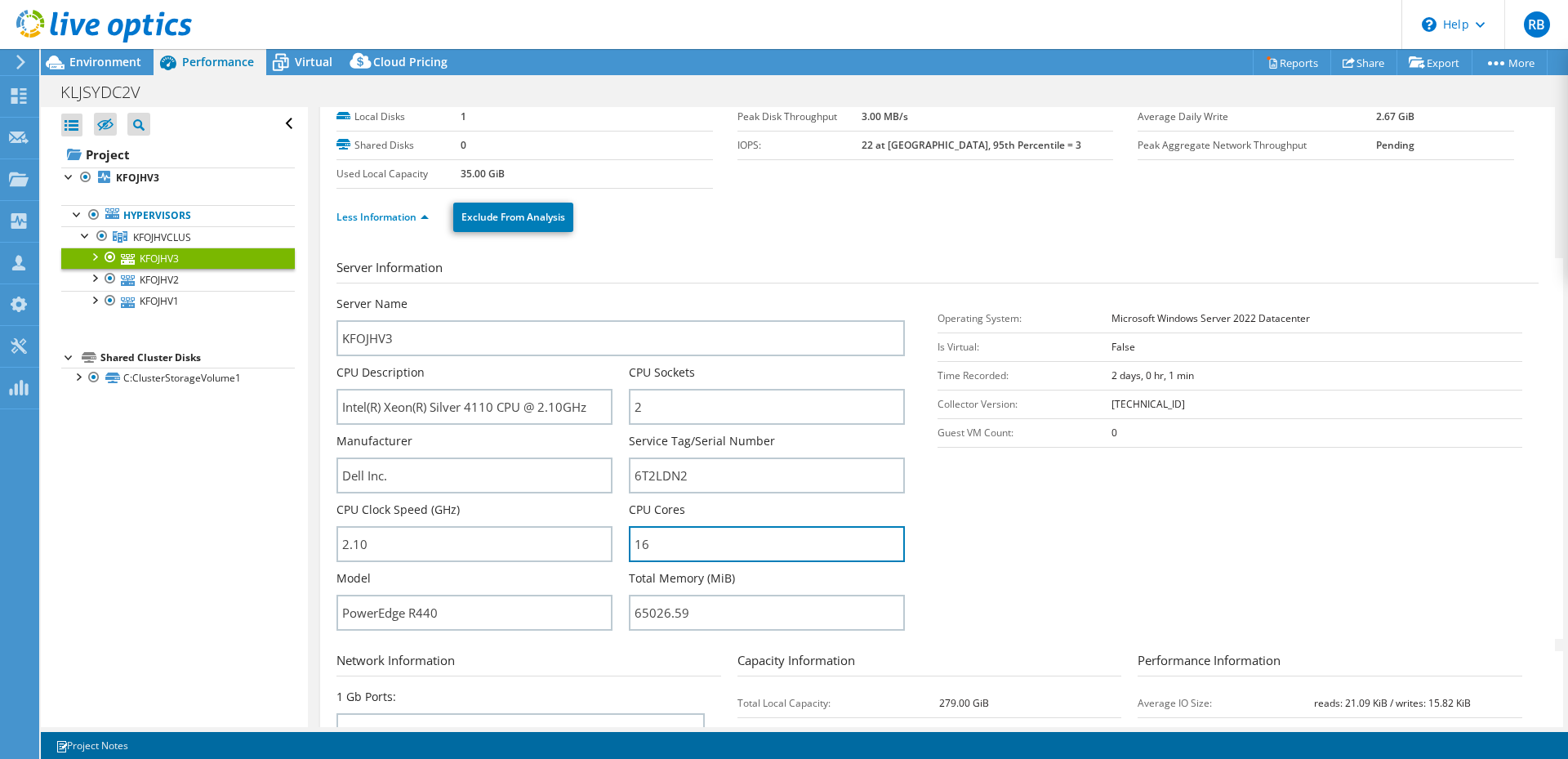
drag, startPoint x: 664, startPoint y: 550, endPoint x: 511, endPoint y: 516, distance: 156.7
click at [598, 296] on div "Server Name KFOJHV3 CPU Description Intel(R) Xeon(R) Silver 4110 CPU @ 2.10GHz …" at bounding box center [629, 296] width 585 height 0
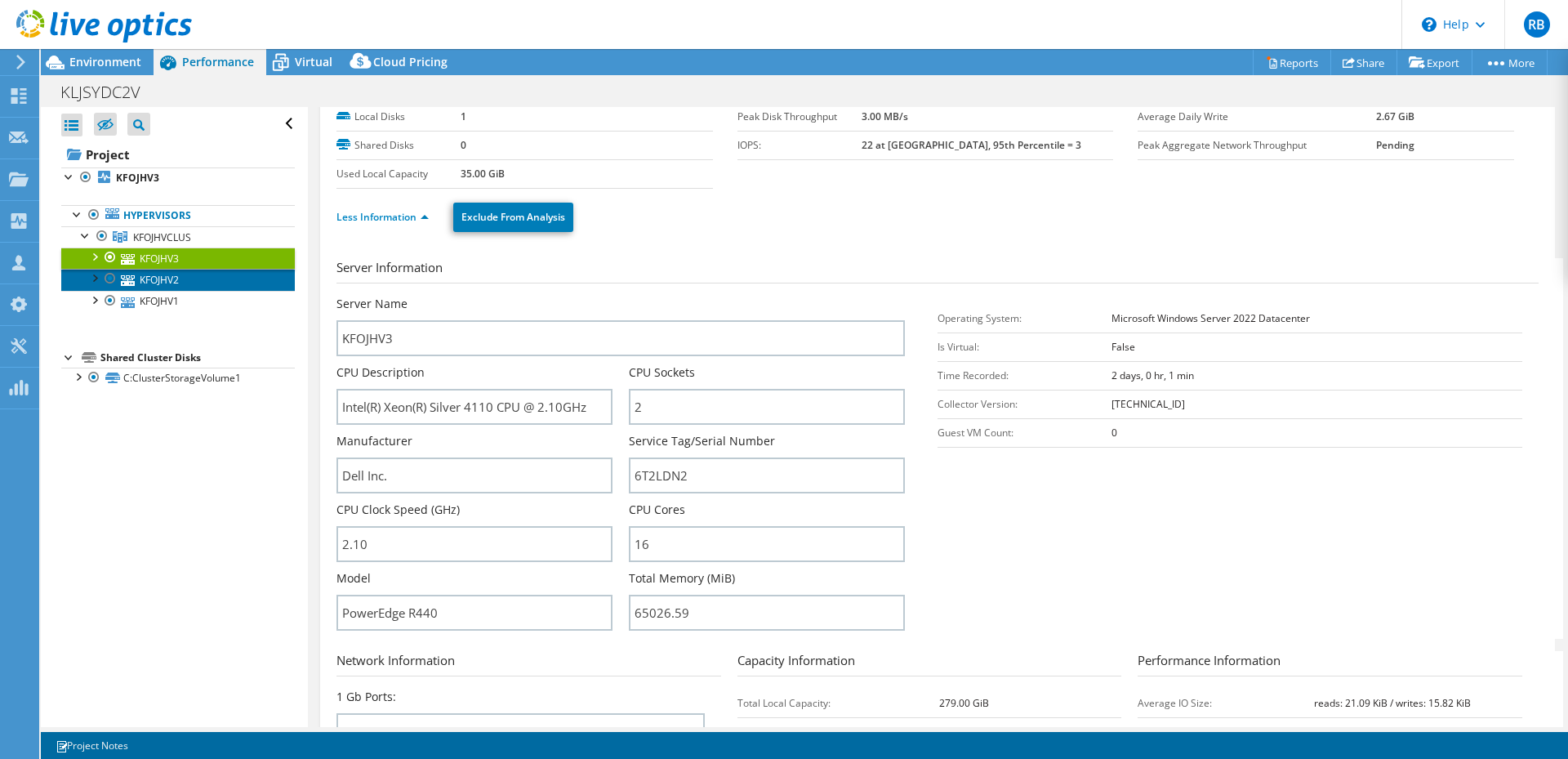
click at [169, 285] on link "KFOJHV2" at bounding box center [177, 279] width 233 height 21
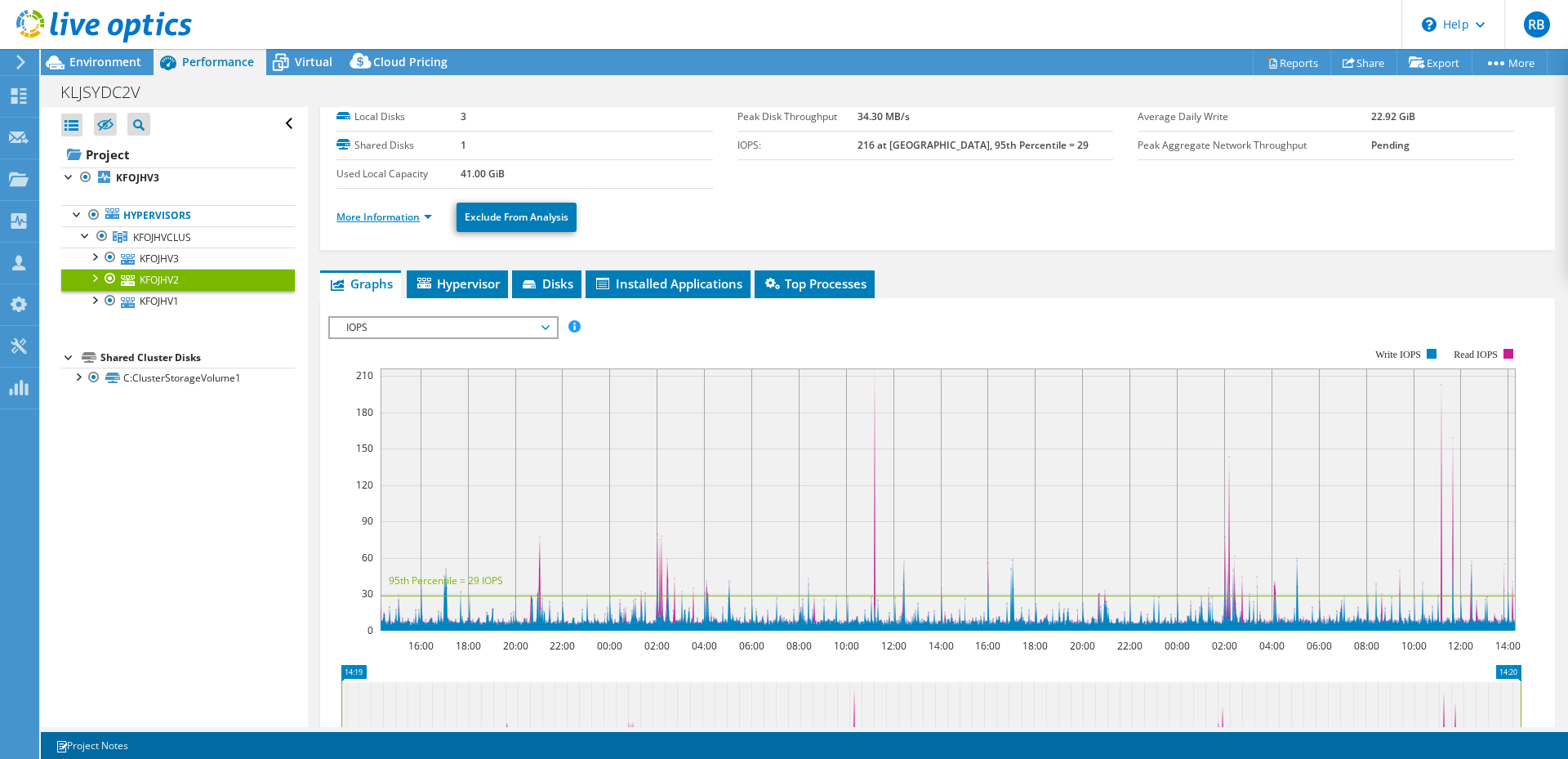
click at [416, 217] on link "More Information" at bounding box center [383, 217] width 95 height 14
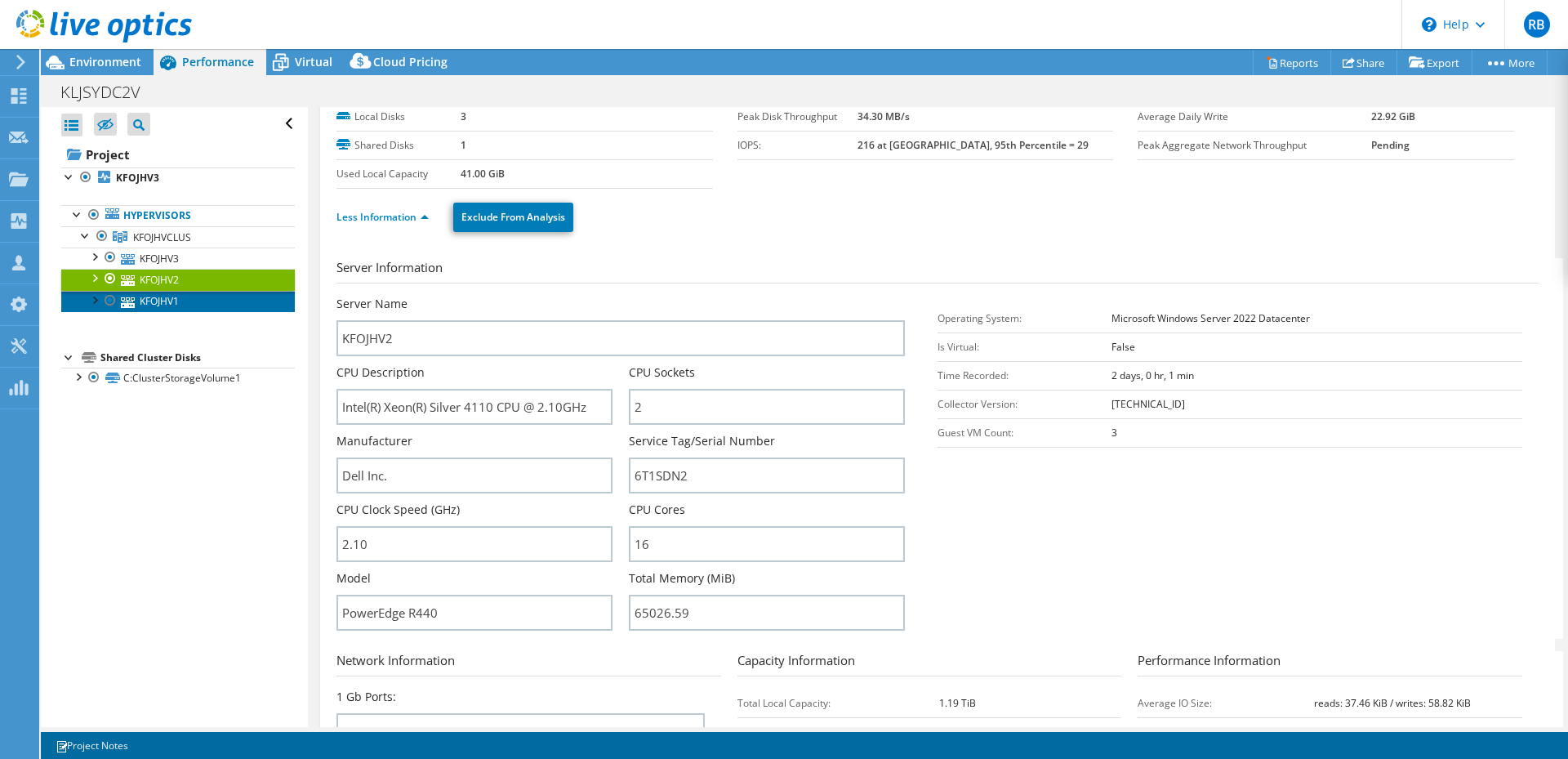
click at [153, 298] on link "KFOJHV1" at bounding box center [177, 301] width 233 height 21
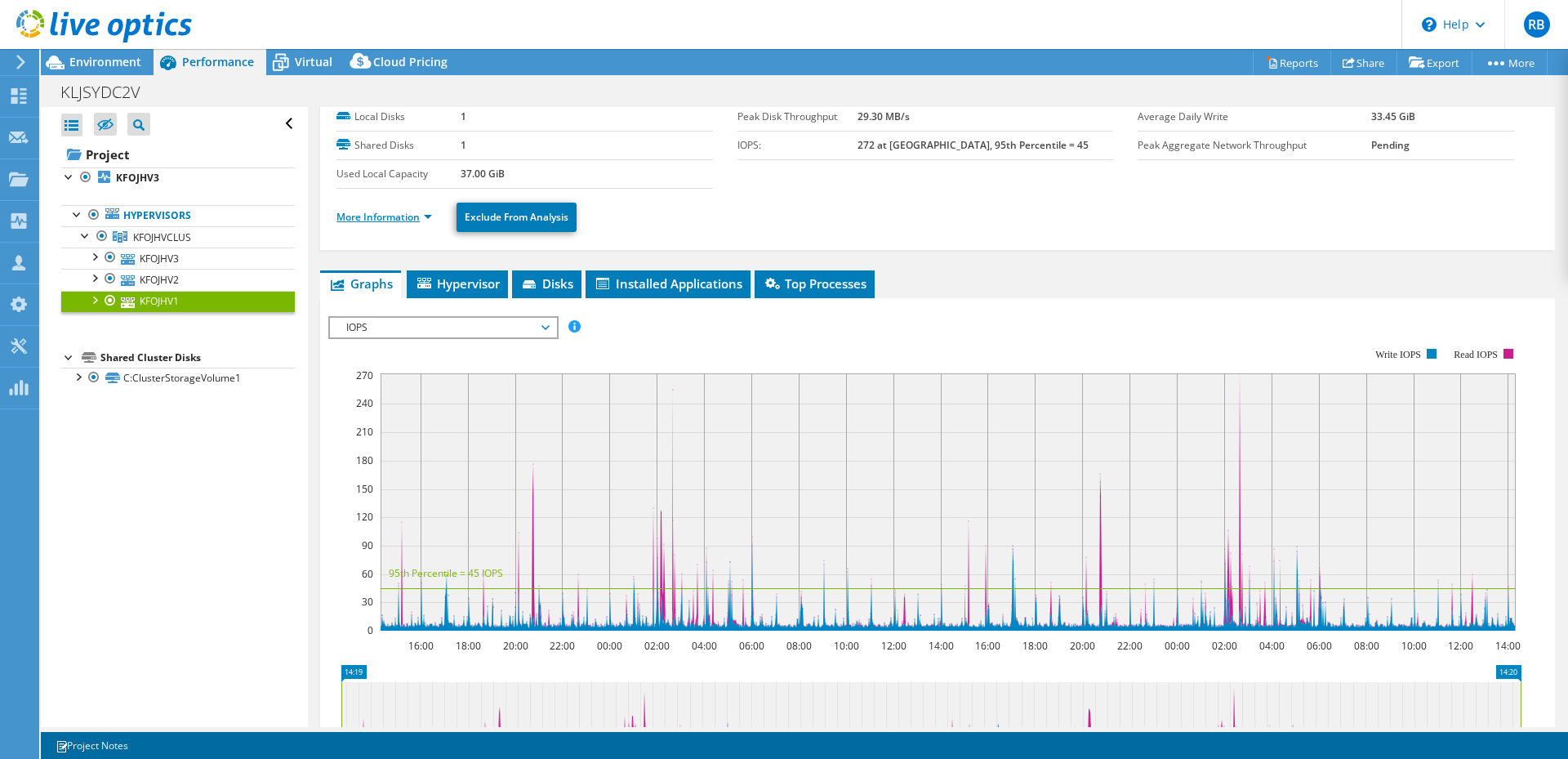
click at [407, 211] on link "More Information" at bounding box center [383, 217] width 95 height 14
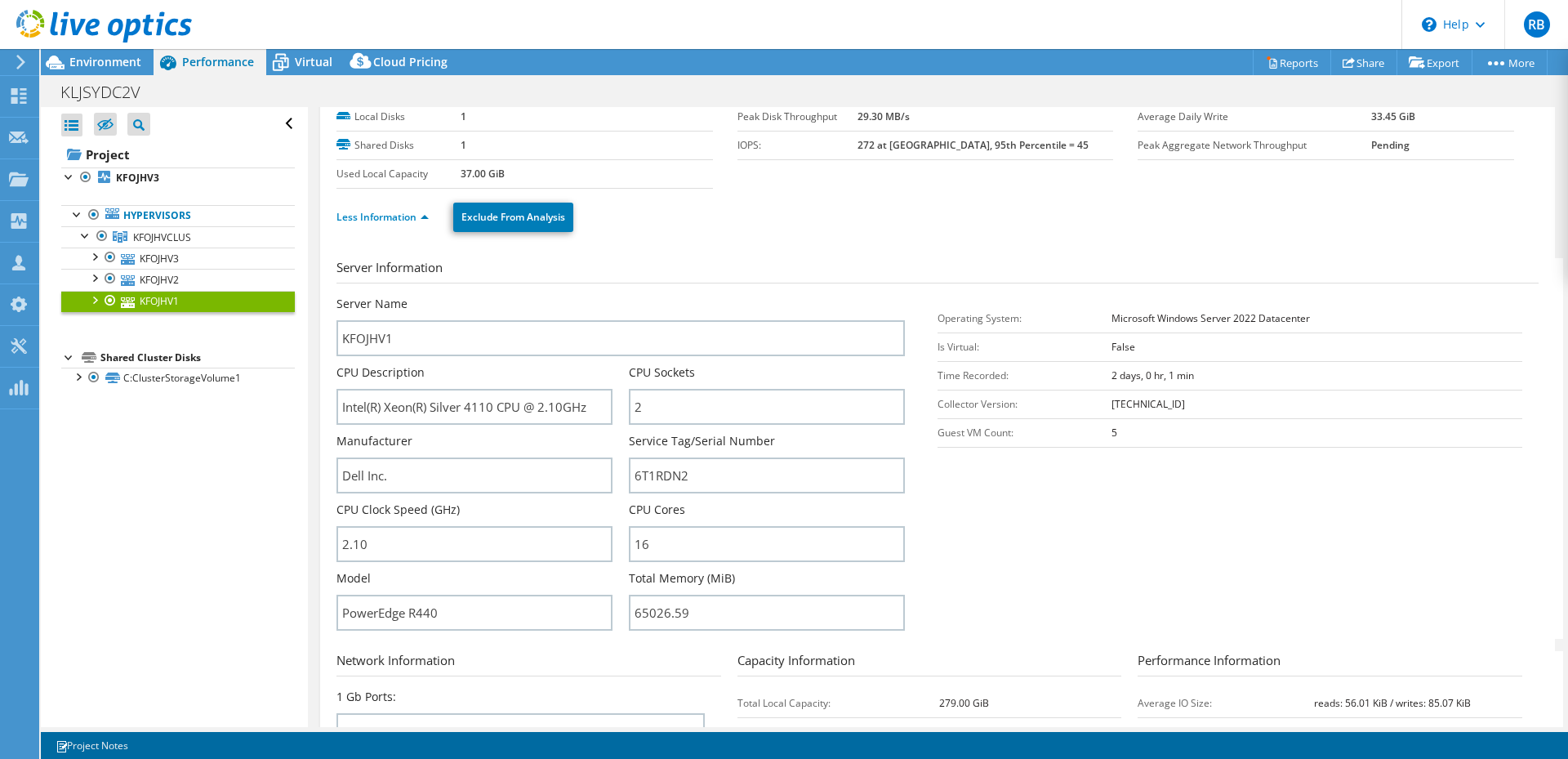
click at [292, 42] on header "RB Partner Team Member Ryan Bentley ryan.bentley@krome.co.uk krome_co My Profil…" at bounding box center [784, 24] width 1568 height 49
click at [299, 54] on span "Virtual" at bounding box center [313, 62] width 38 height 16
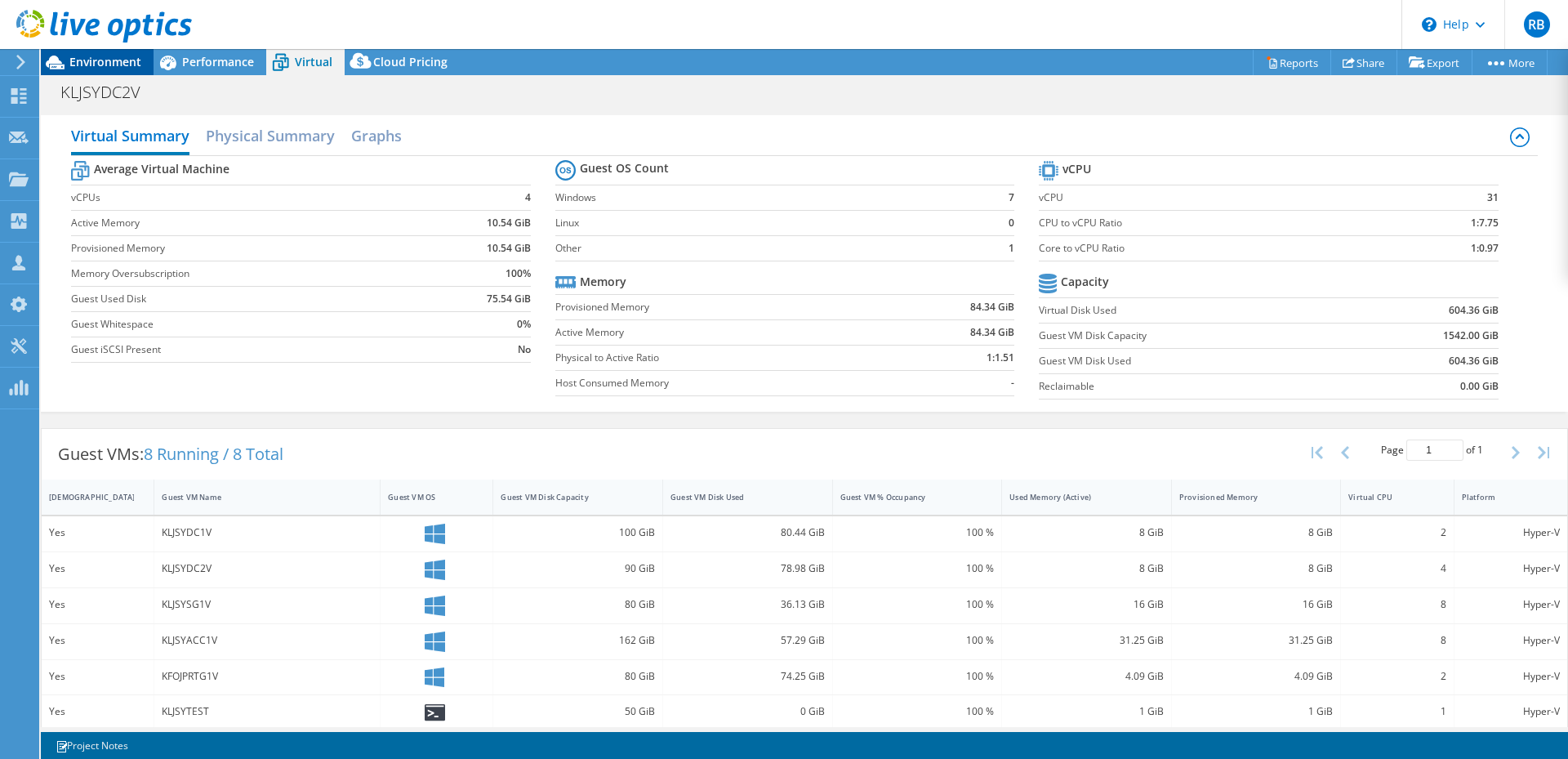
click at [116, 70] on div "Environment" at bounding box center [97, 62] width 113 height 26
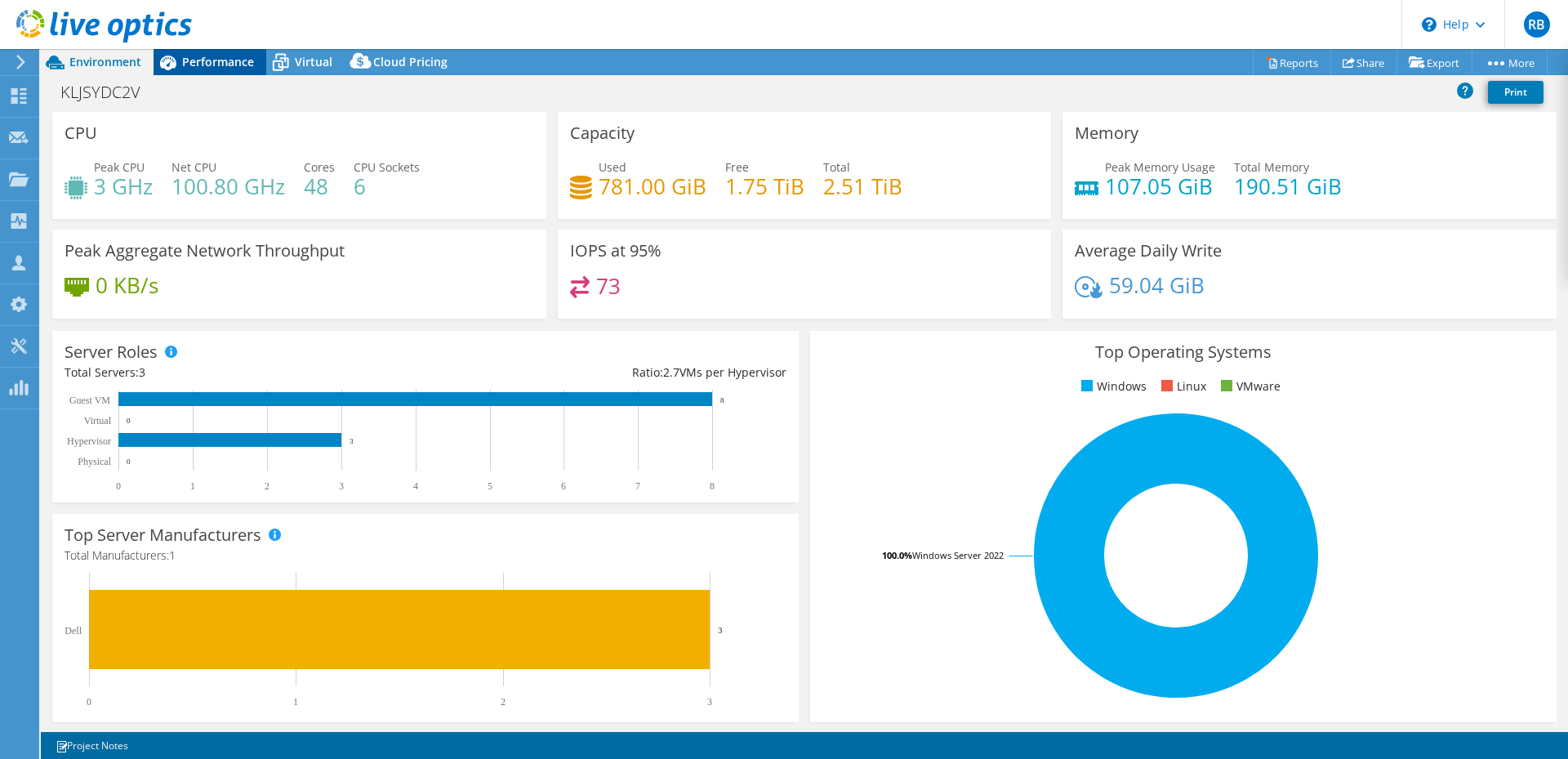
click at [223, 52] on div "Performance" at bounding box center [210, 62] width 113 height 26
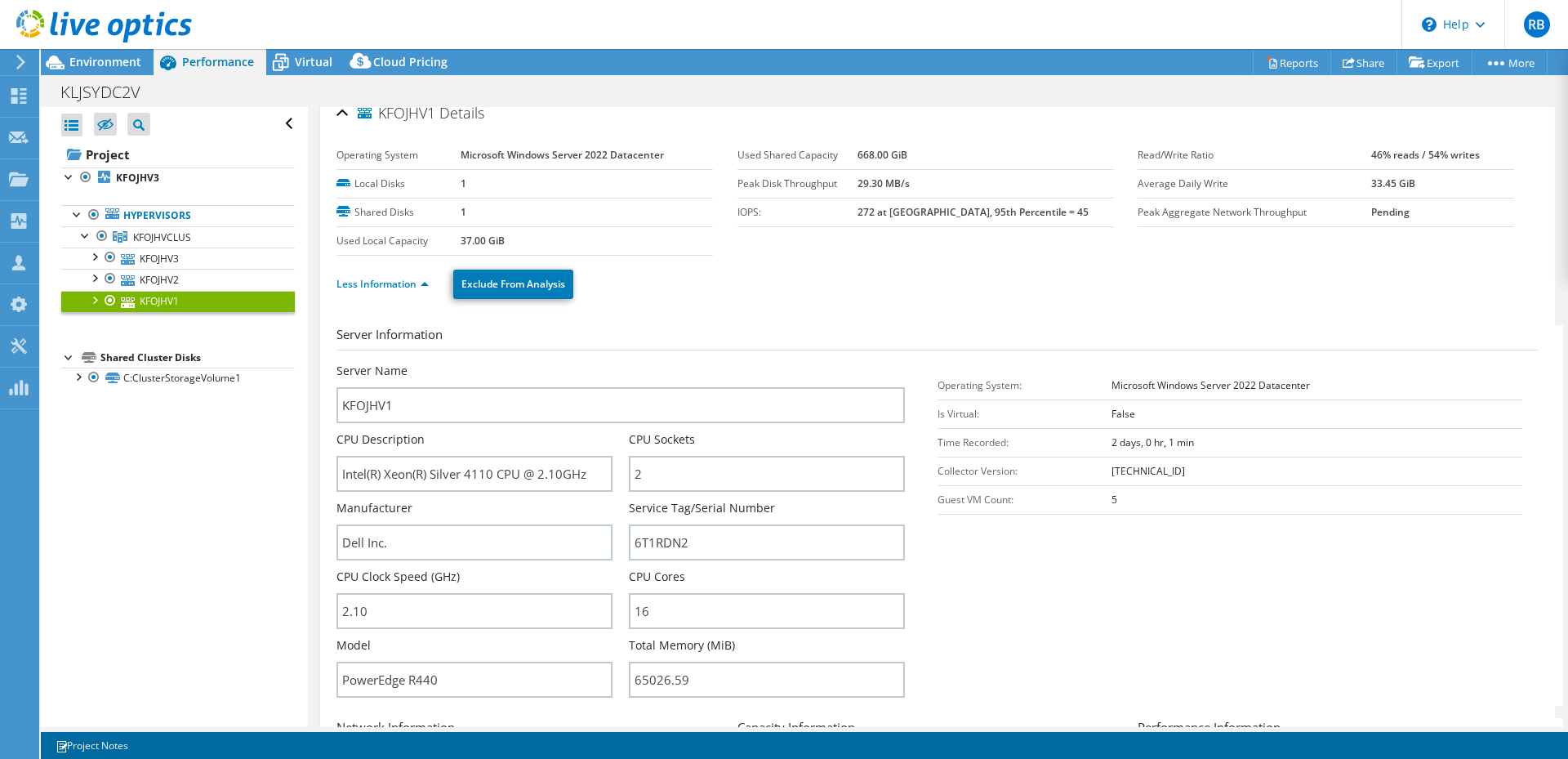
scroll to position [0, 0]
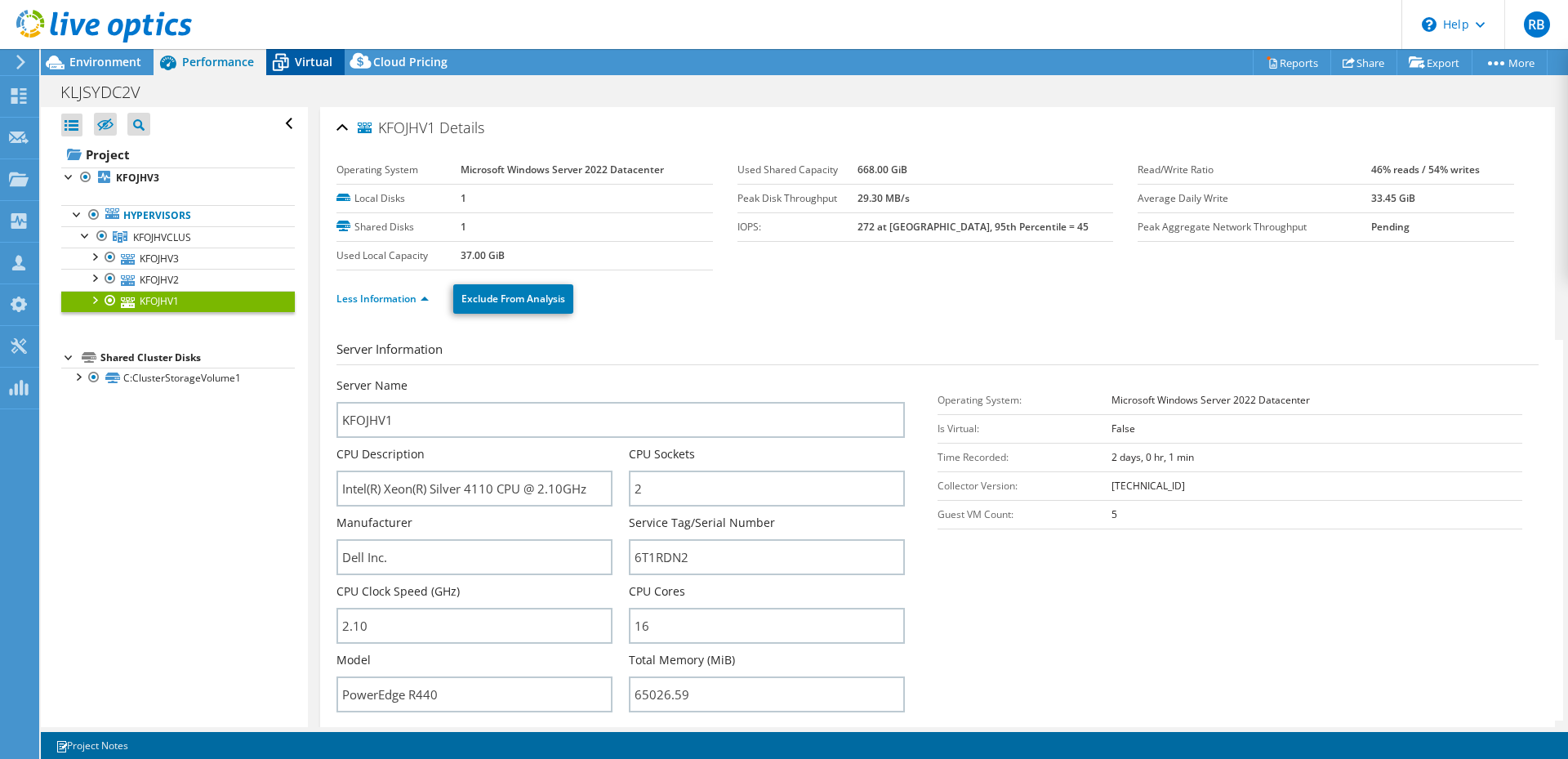
click at [311, 57] on span "Virtual" at bounding box center [313, 62] width 38 height 16
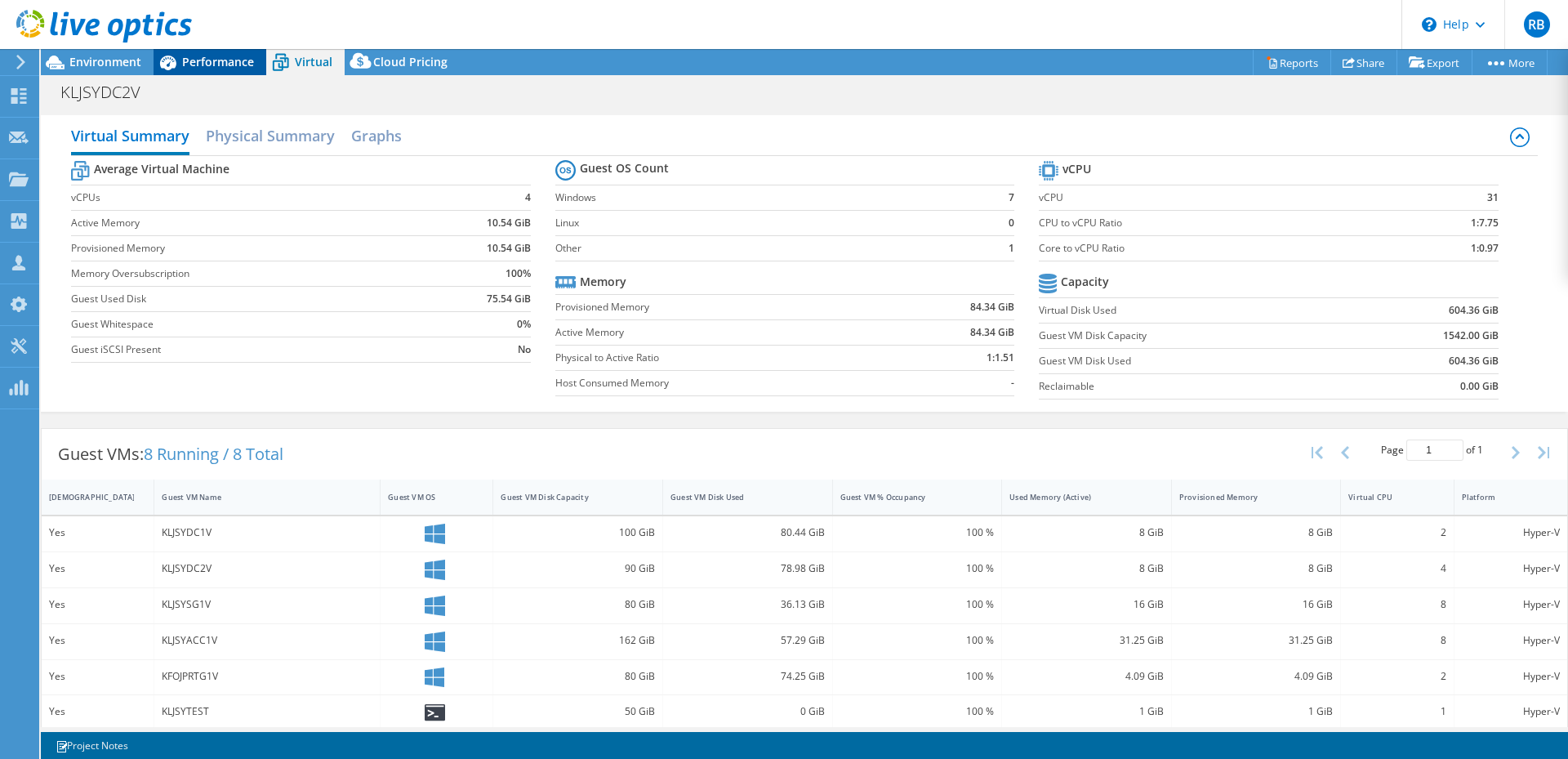
click at [213, 66] on span "Performance" at bounding box center [218, 62] width 72 height 16
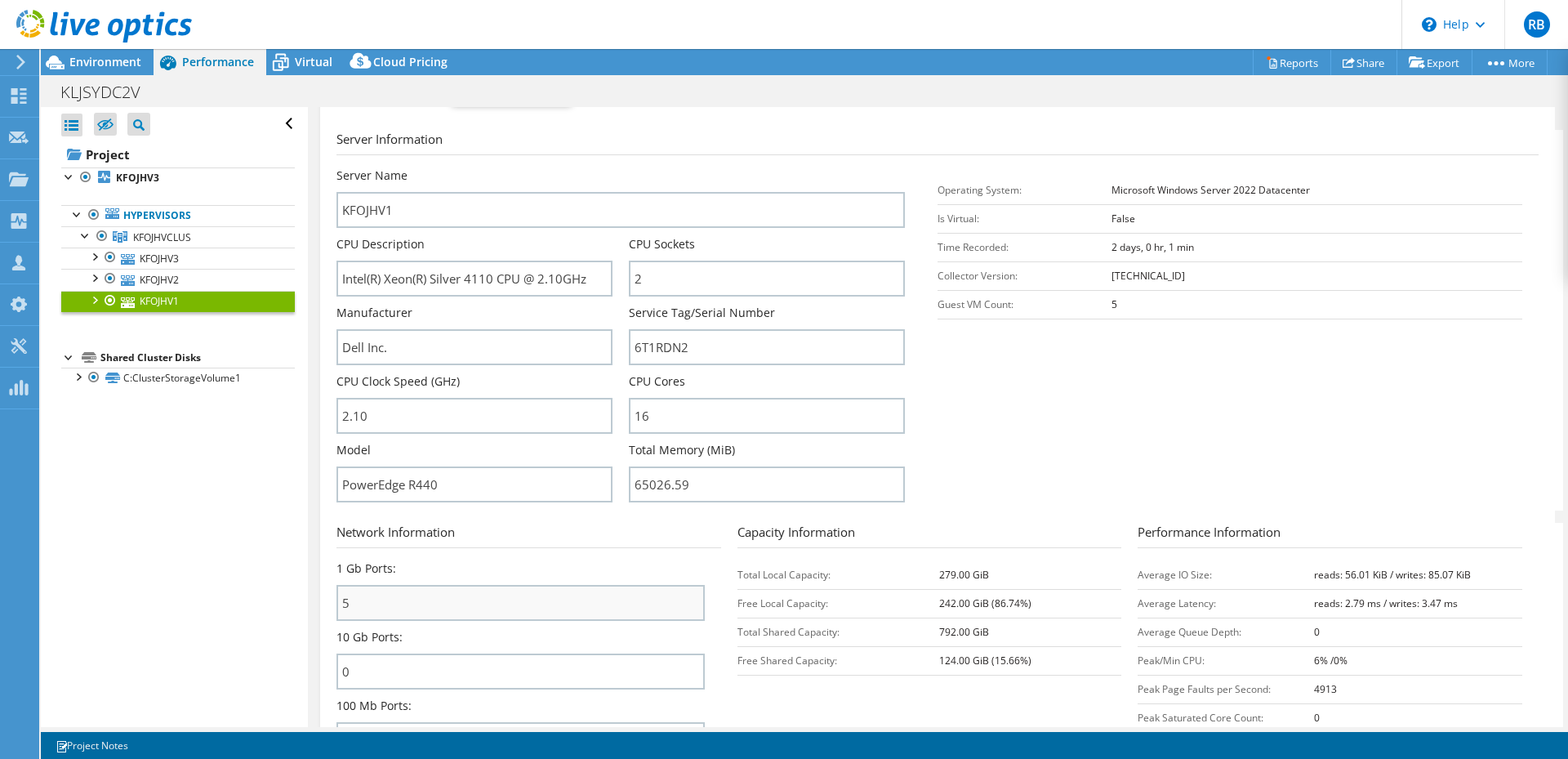
scroll to position [245, 0]
